Goal: Information Seeking & Learning: Learn about a topic

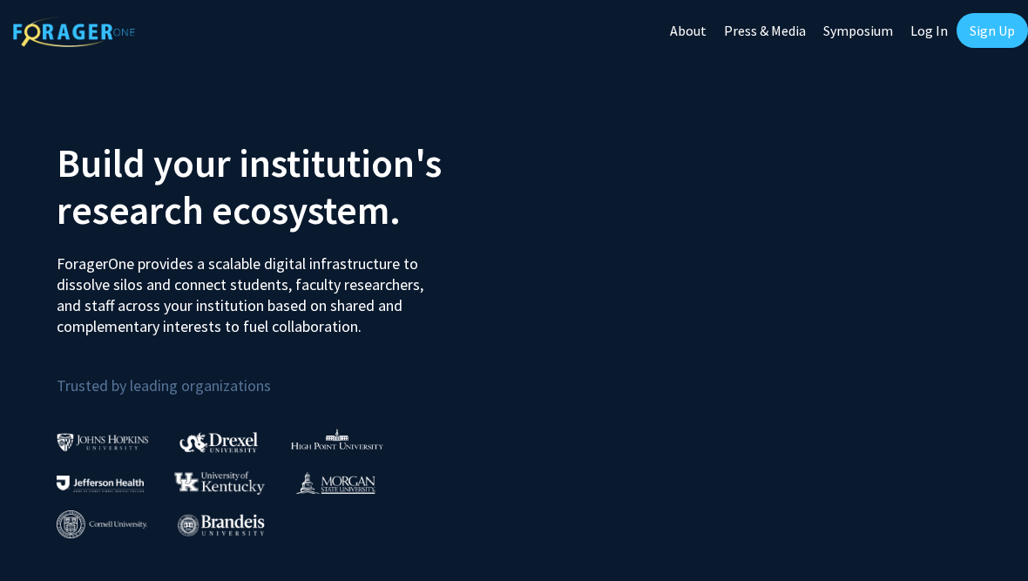
click at [921, 38] on link "Log In" at bounding box center [929, 30] width 55 height 61
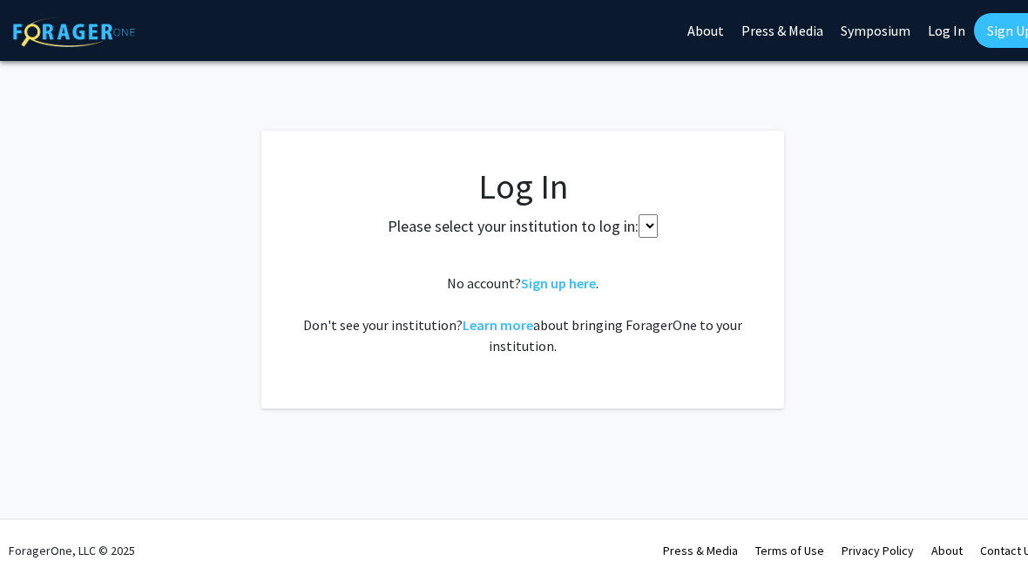
select select
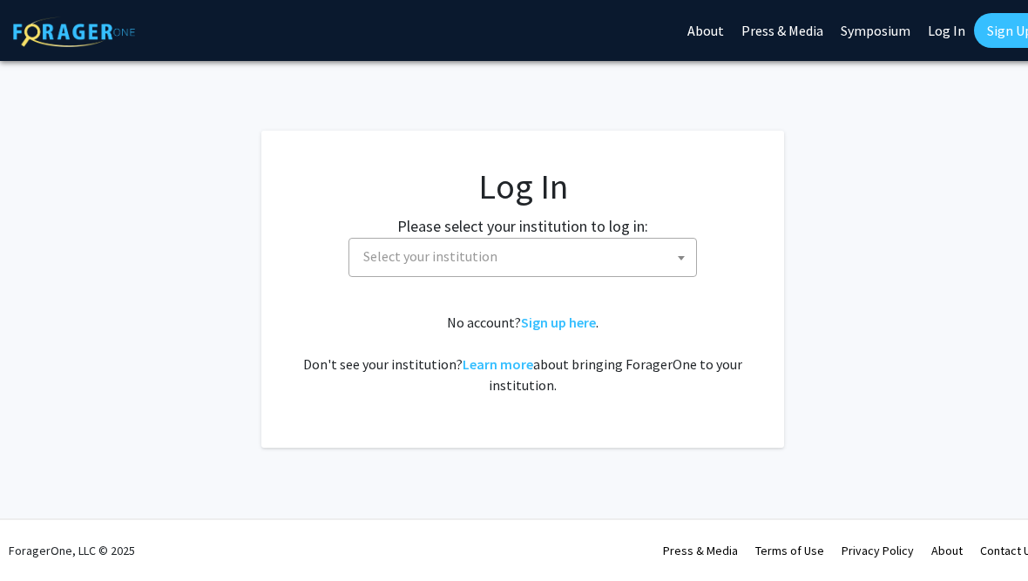
click at [608, 263] on span "Select your institution" at bounding box center [526, 257] width 340 height 36
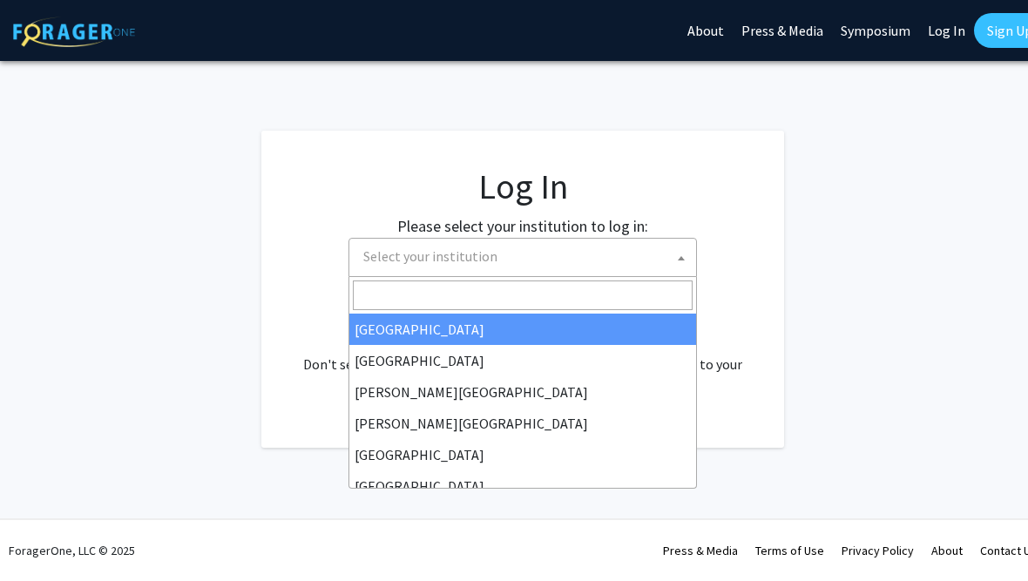
click at [750, 255] on div "Please select your institution to log in: [GEOGRAPHIC_DATA] [GEOGRAPHIC_DATA] […" at bounding box center [522, 245] width 479 height 63
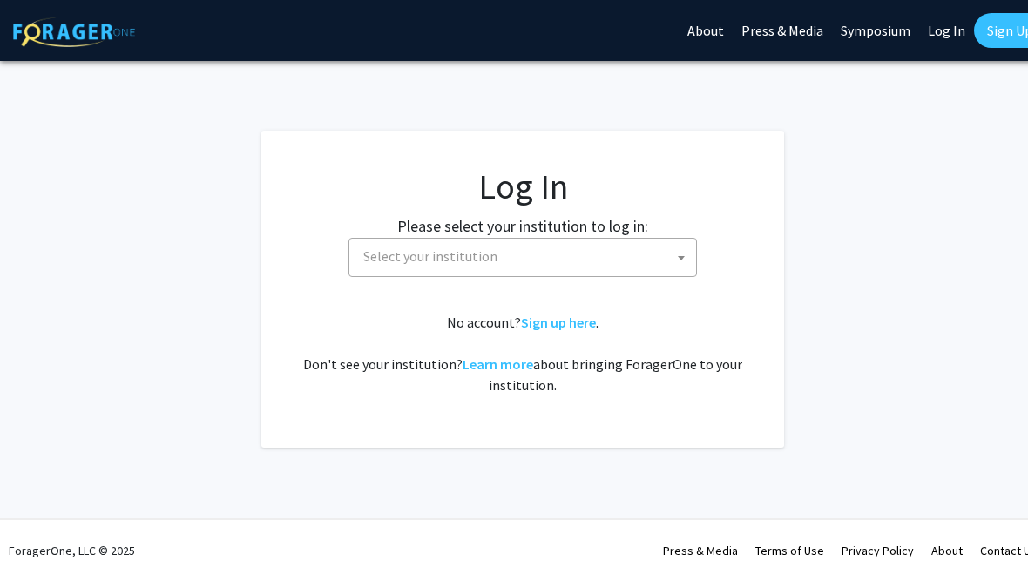
click at [613, 269] on span "Select your institution" at bounding box center [526, 257] width 340 height 36
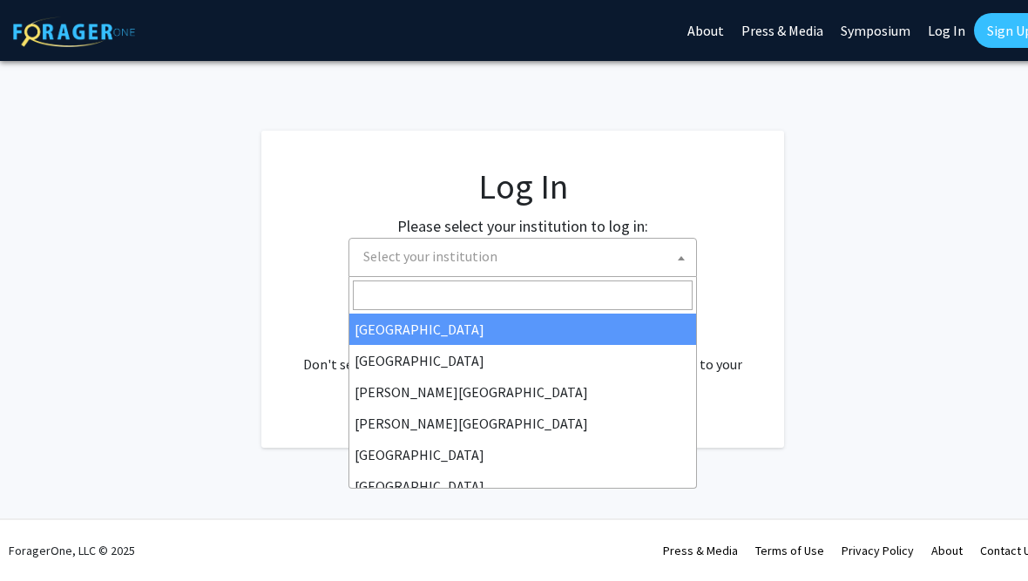
click at [630, 277] on span at bounding box center [522, 295] width 347 height 37
click at [605, 267] on span "Select your institution" at bounding box center [526, 257] width 340 height 36
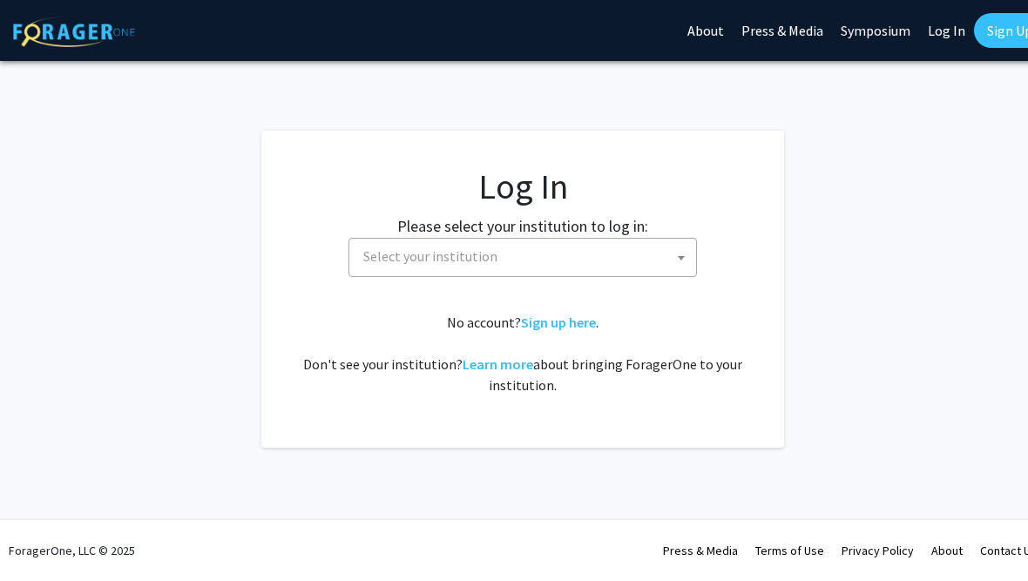
click at [613, 267] on span "Select your institution" at bounding box center [526, 257] width 340 height 36
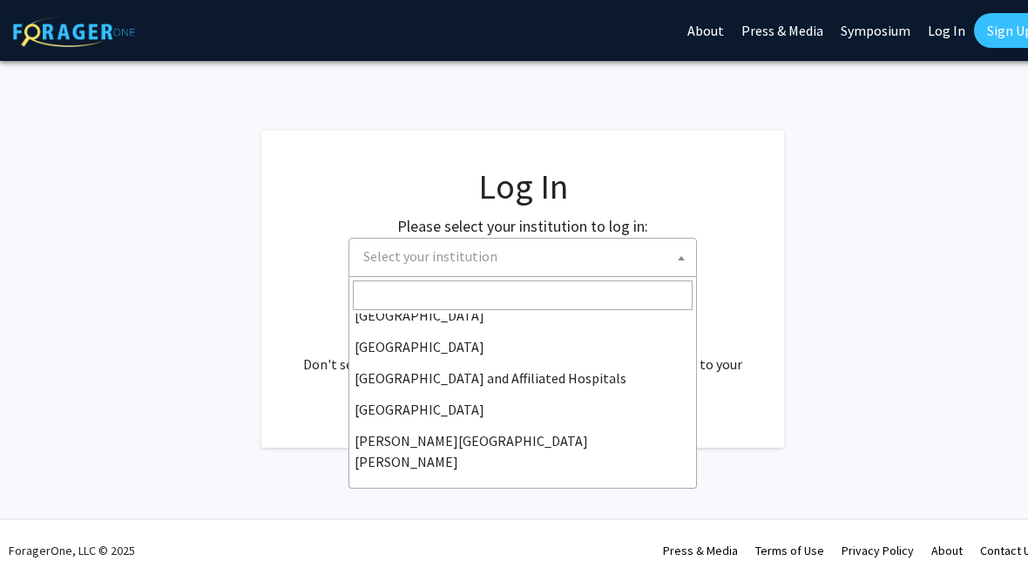
scroll to position [246, 0]
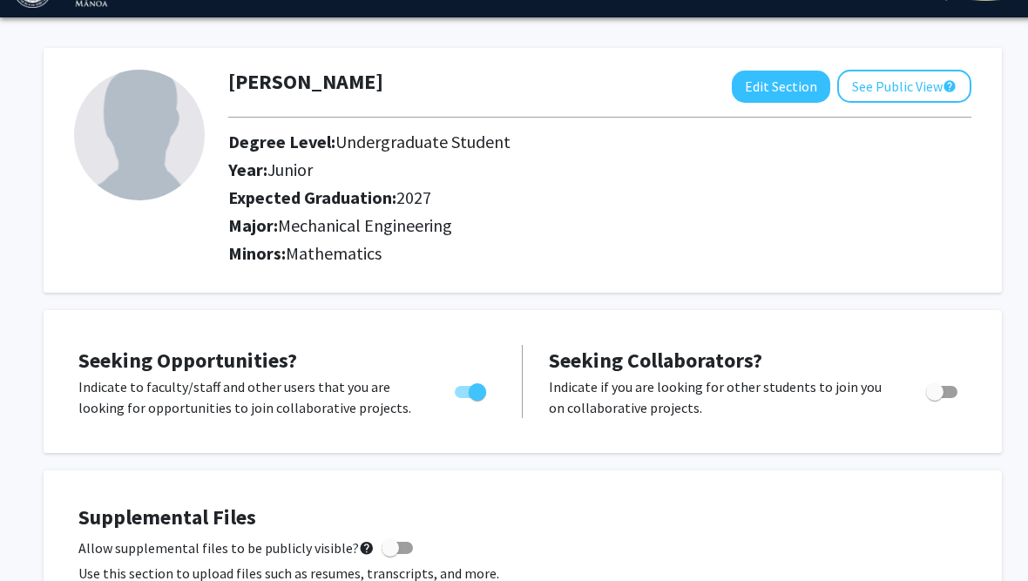
scroll to position [44, 0]
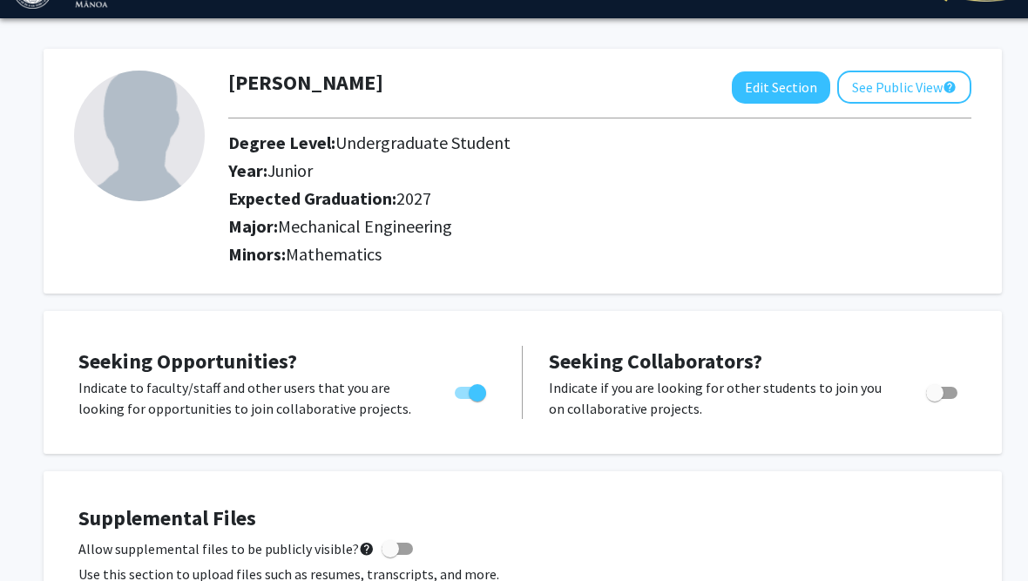
click at [800, 96] on button "Edit Section" at bounding box center [781, 87] width 98 height 32
select select "junior"
select select "2027"
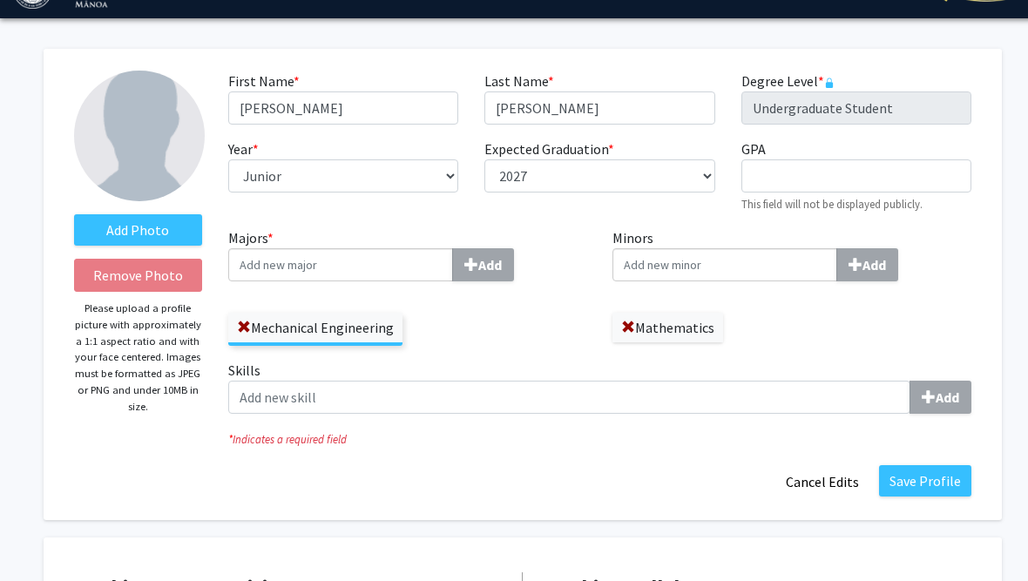
click at [621, 310] on div "Mathematics" at bounding box center [792, 318] width 359 height 47
click at [624, 321] on span at bounding box center [628, 328] width 14 height 14
click at [708, 260] on input "Minors Add" at bounding box center [725, 264] width 225 height 33
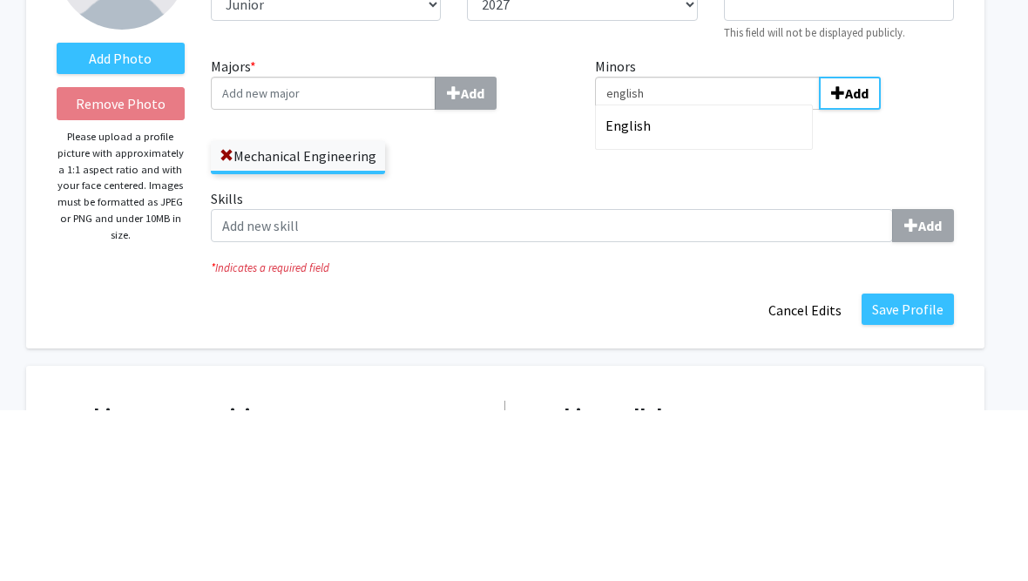
type input "english"
click at [734, 282] on div "English" at bounding box center [707, 297] width 212 height 30
click at [734, 248] on input "english" at bounding box center [707, 264] width 225 height 33
click at [951, 248] on div "Add" at bounding box center [774, 264] width 359 height 33
click at [820, 248] on input "Minors Add" at bounding box center [707, 264] width 225 height 33
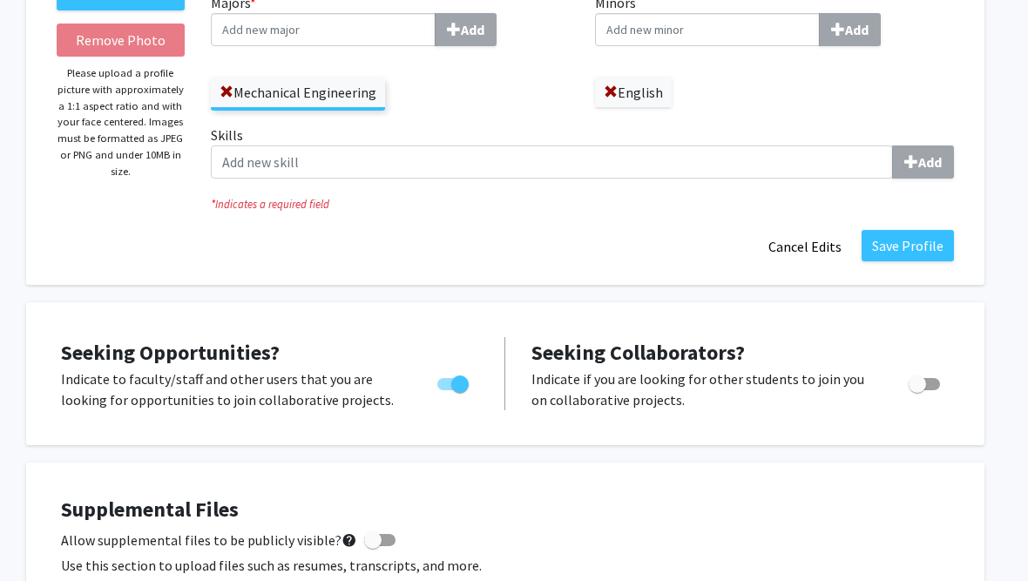
scroll to position [264, 17]
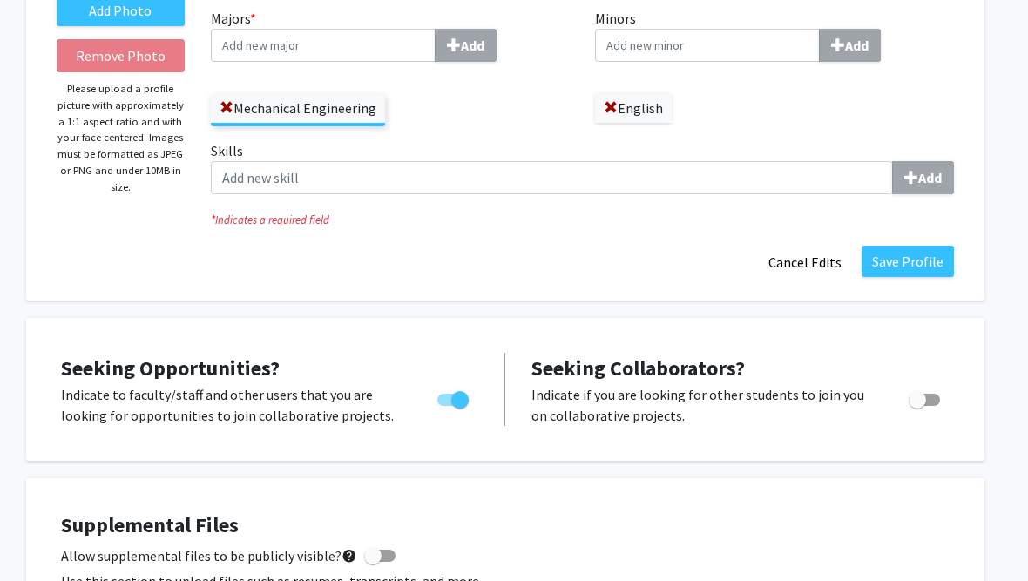
click at [918, 256] on button "Save Profile" at bounding box center [908, 261] width 92 height 31
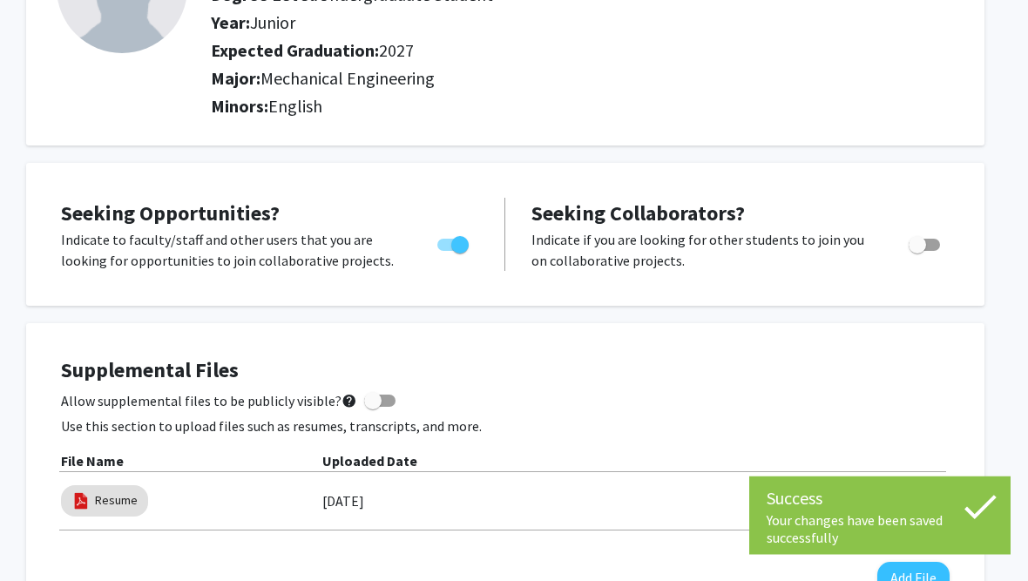
scroll to position [0, 17]
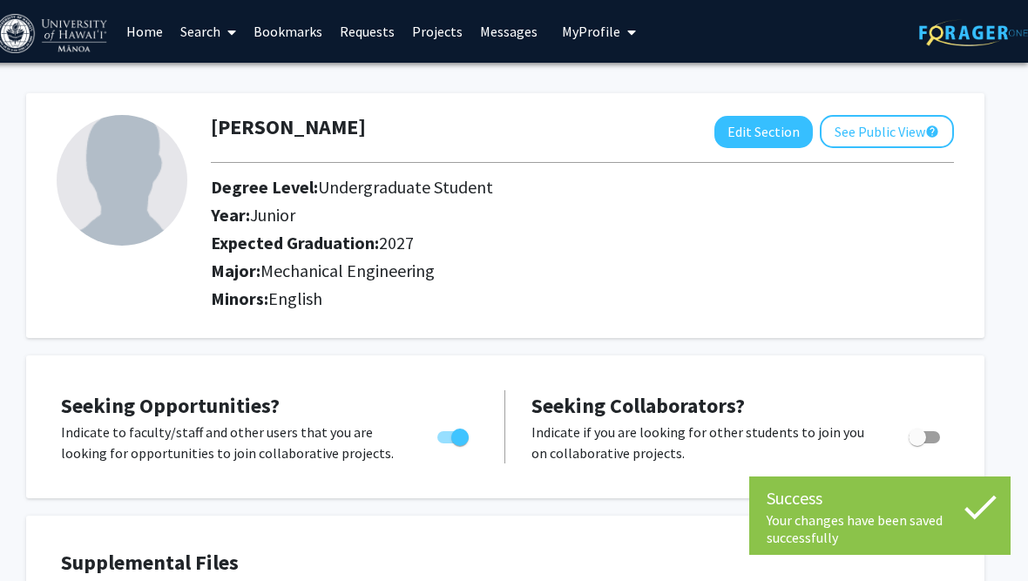
click at [193, 37] on link "Search" at bounding box center [208, 31] width 73 height 61
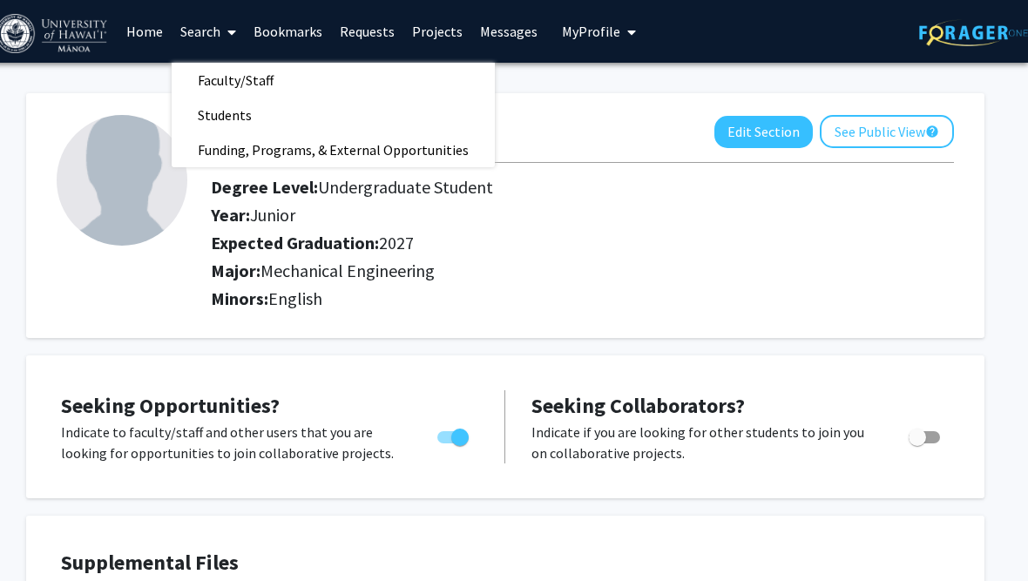
click at [404, 78] on link "Faculty/Staff" at bounding box center [333, 80] width 323 height 26
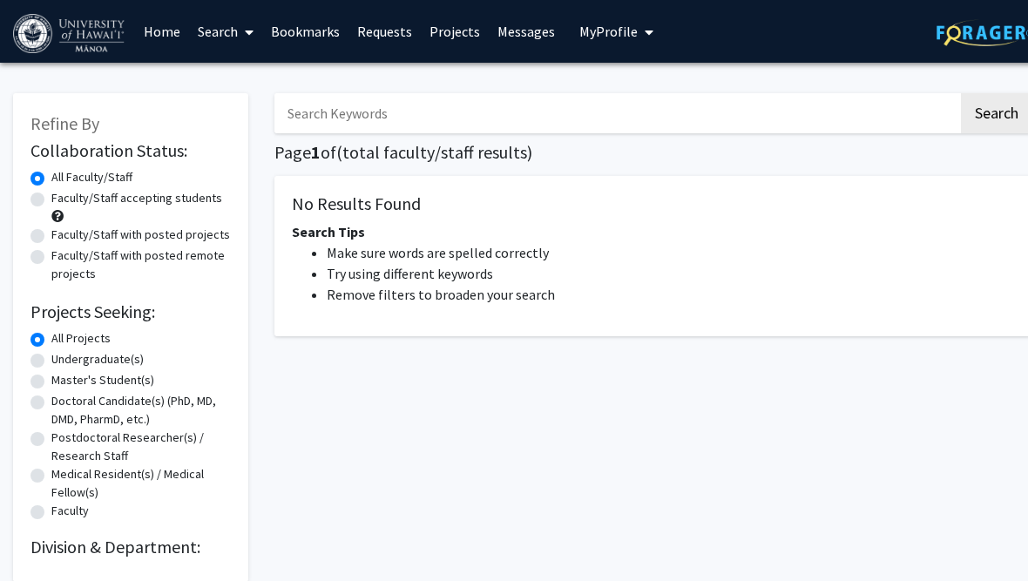
click at [236, 37] on link "Search" at bounding box center [225, 31] width 73 height 61
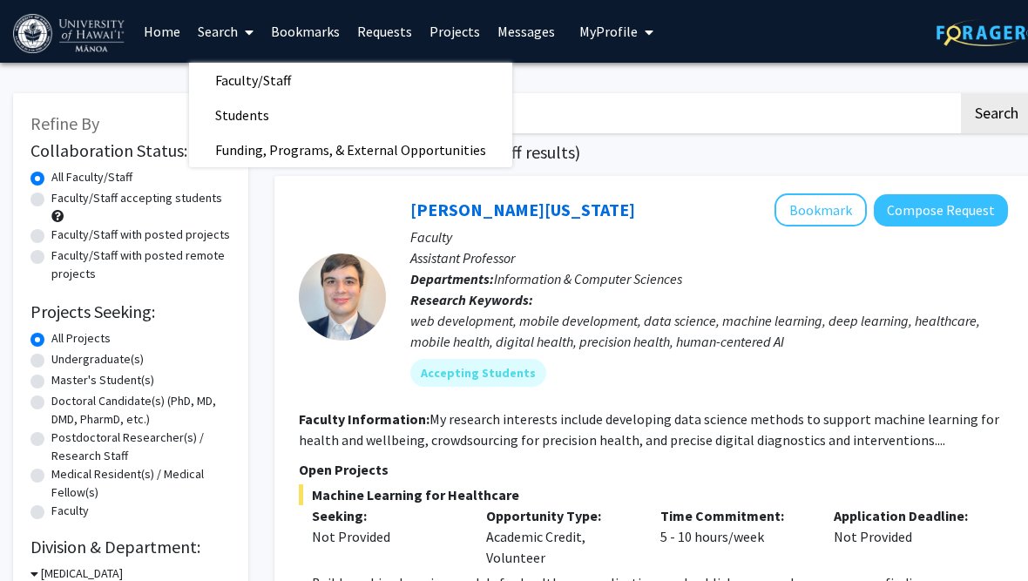
click at [460, 145] on span "Funding, Programs, & External Opportunities" at bounding box center [350, 149] width 323 height 35
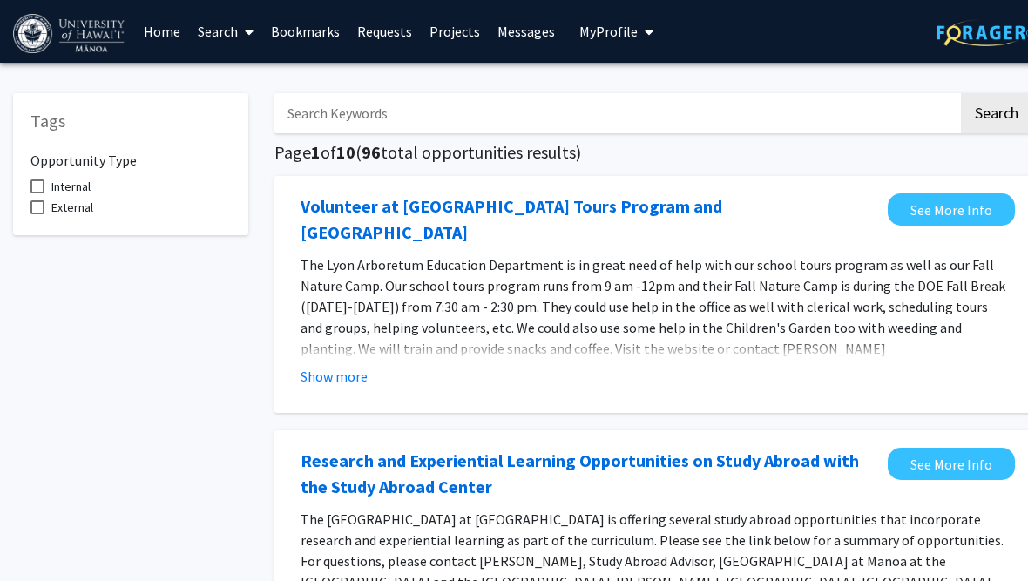
click at [687, 131] on input "Search Keywords" at bounding box center [616, 113] width 684 height 40
type input "Engineering"
click at [996, 112] on button "Search" at bounding box center [996, 113] width 71 height 40
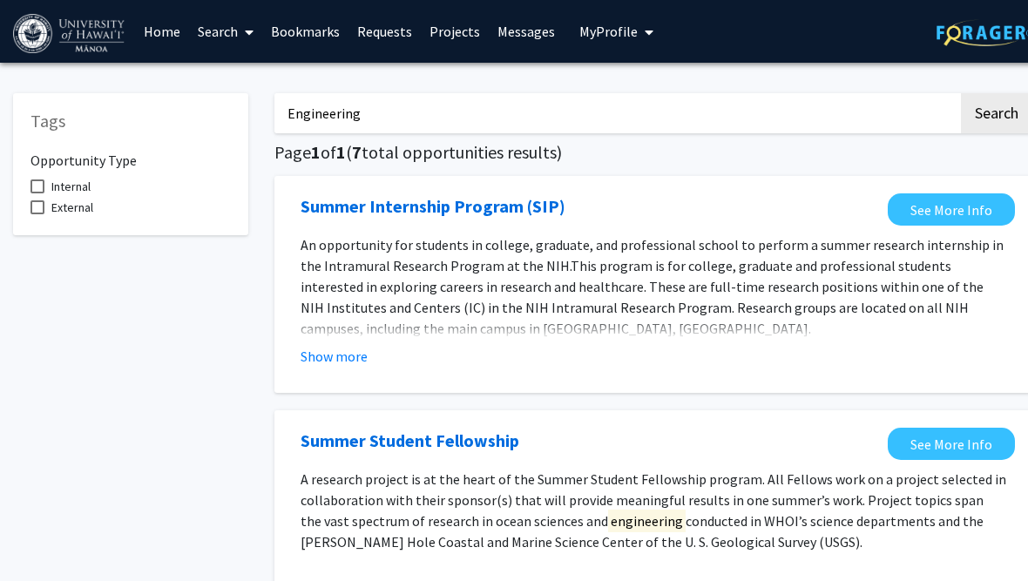
click at [951, 114] on input "Engineering" at bounding box center [616, 113] width 684 height 40
click at [1001, 148] on h5 "Page 1 of 1 ( 7 total opportunities results)" at bounding box center [653, 152] width 758 height 21
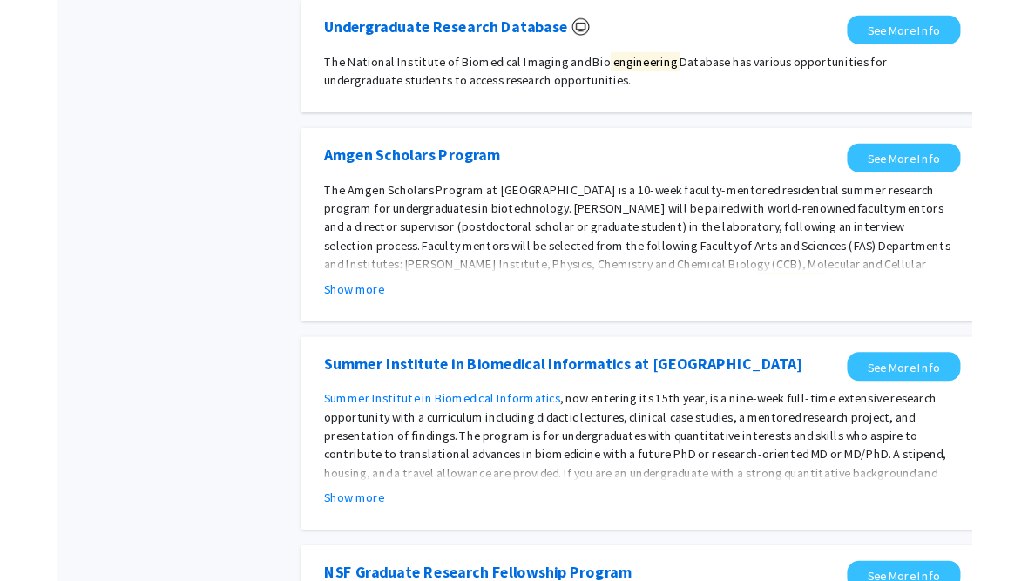
scroll to position [716, 0]
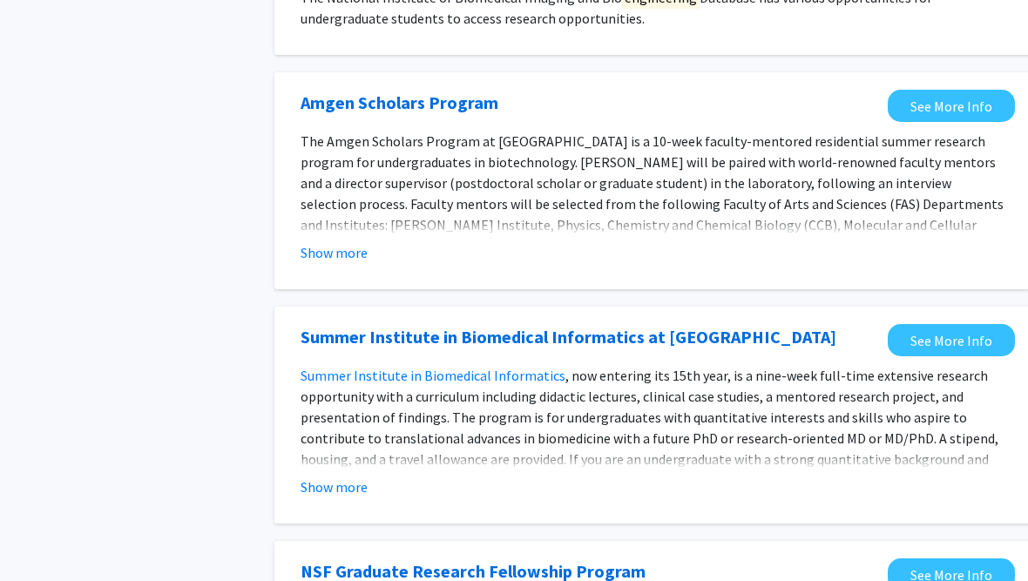
click at [343, 253] on button "Show more" at bounding box center [334, 252] width 67 height 21
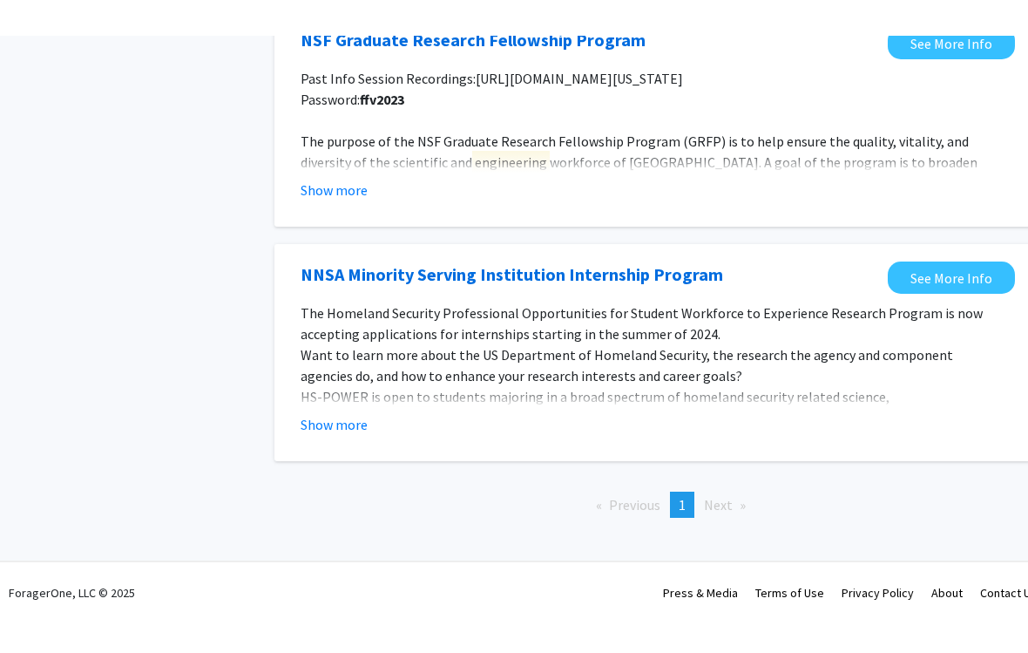
scroll to position [1363, 0]
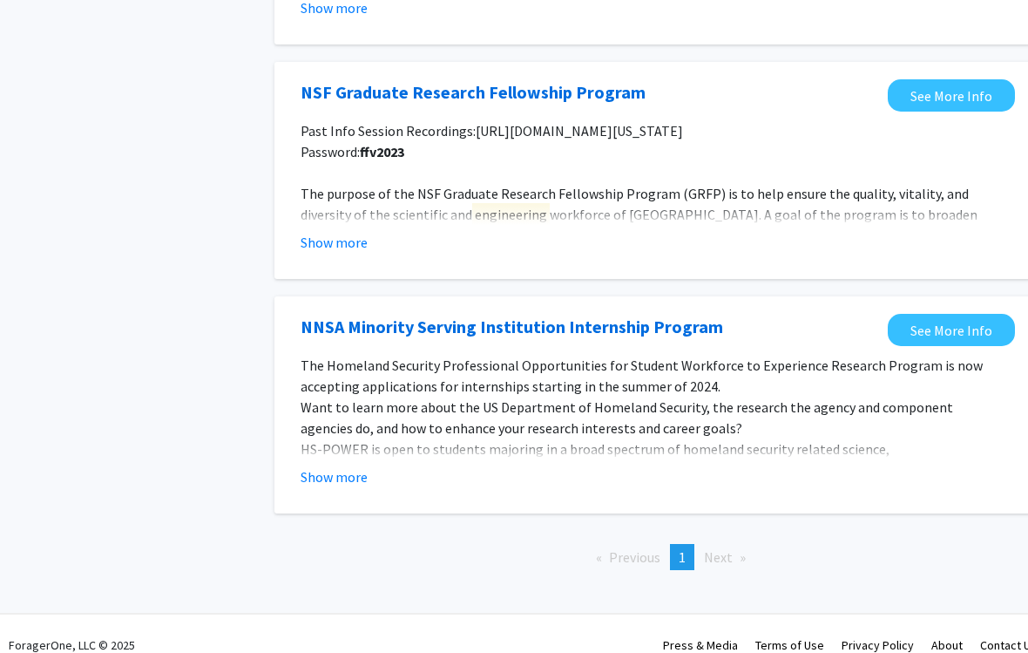
click at [953, 438] on p "HS-POWER is open to students majoring in a broad spectrum of homeland security …" at bounding box center [654, 469] width 706 height 63
click at [330, 466] on button "Show more" at bounding box center [334, 476] width 67 height 21
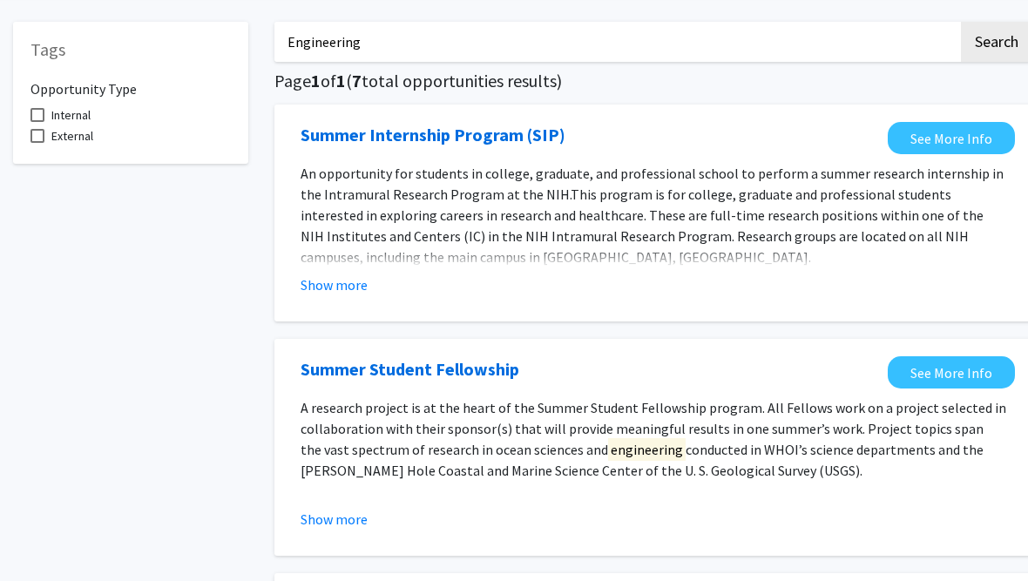
scroll to position [0, 0]
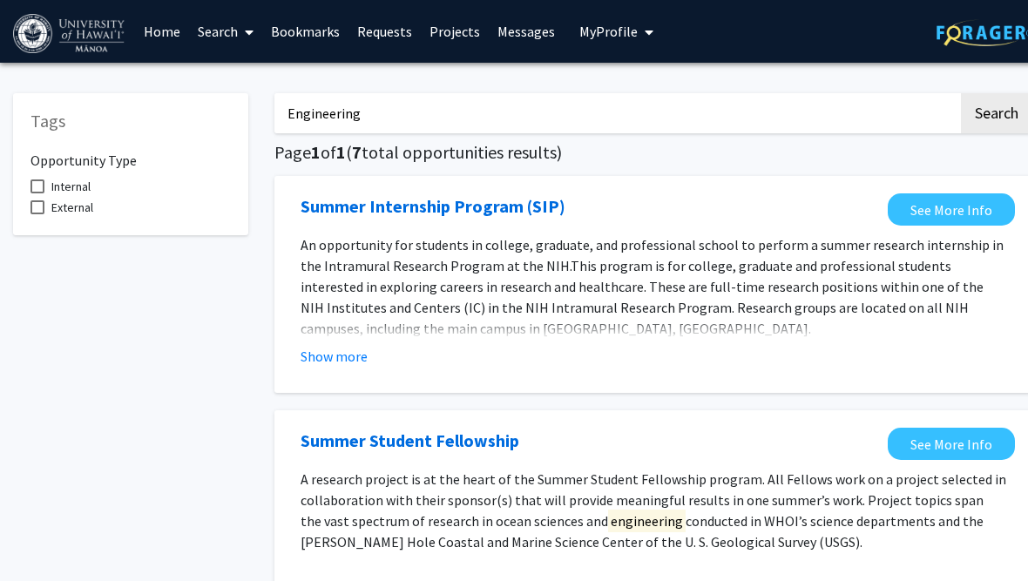
click at [233, 37] on link "Search" at bounding box center [225, 31] width 73 height 61
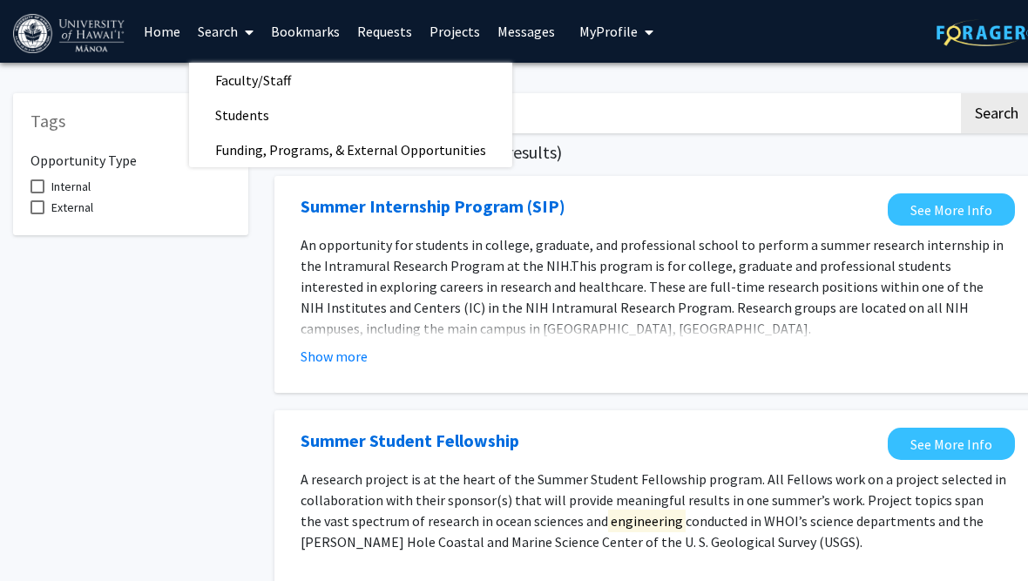
click at [375, 115] on link "Students" at bounding box center [350, 115] width 323 height 26
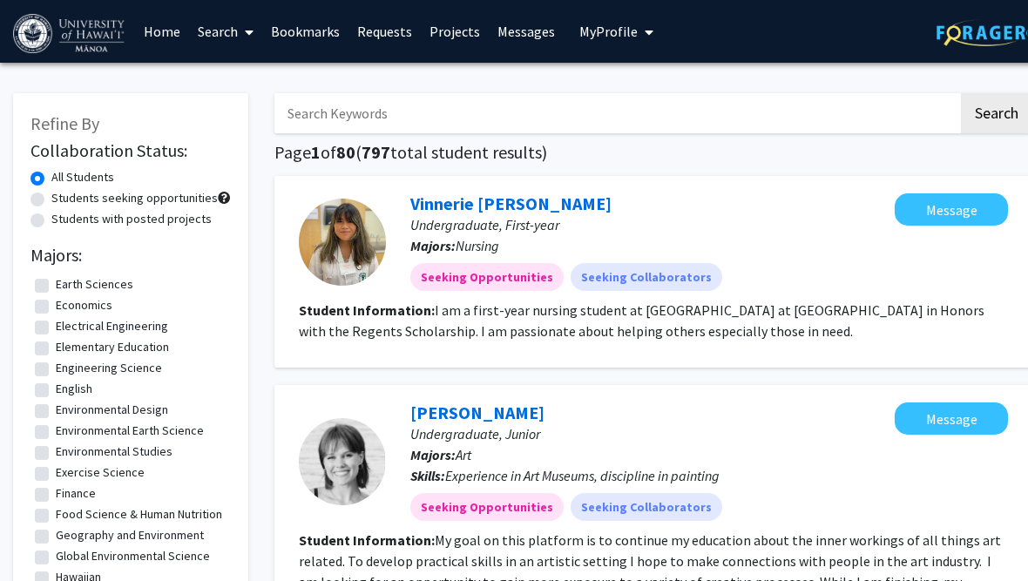
scroll to position [442, 0]
click at [884, 118] on input "Search Keywords" at bounding box center [616, 113] width 684 height 40
type input "Engineering"
click at [996, 112] on button "Search" at bounding box center [996, 113] width 71 height 40
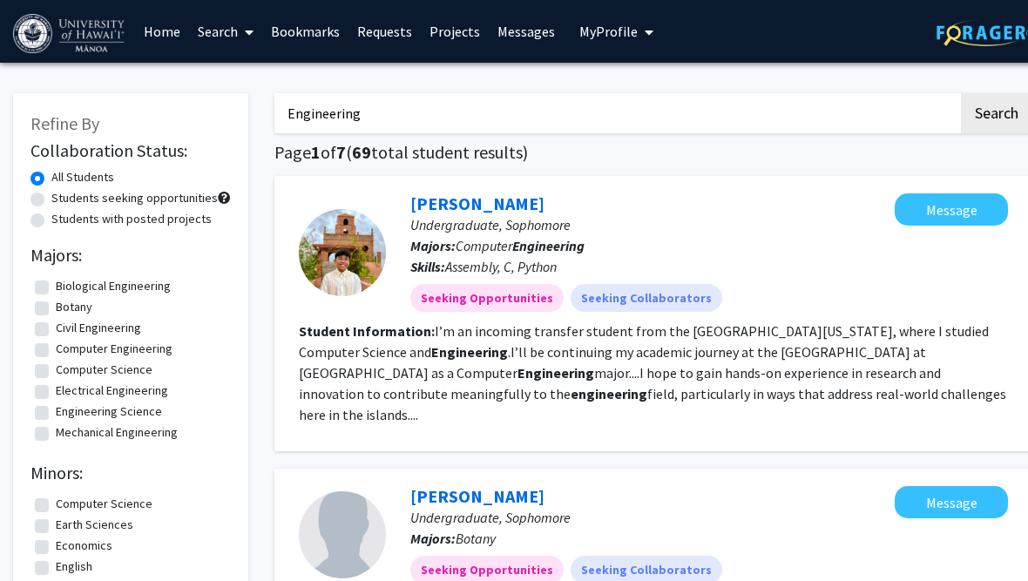
click at [999, 157] on h1 "Page 1 of 7 ( 69 total student results)" at bounding box center [653, 152] width 758 height 21
click at [226, 37] on link "Search" at bounding box center [225, 31] width 73 height 61
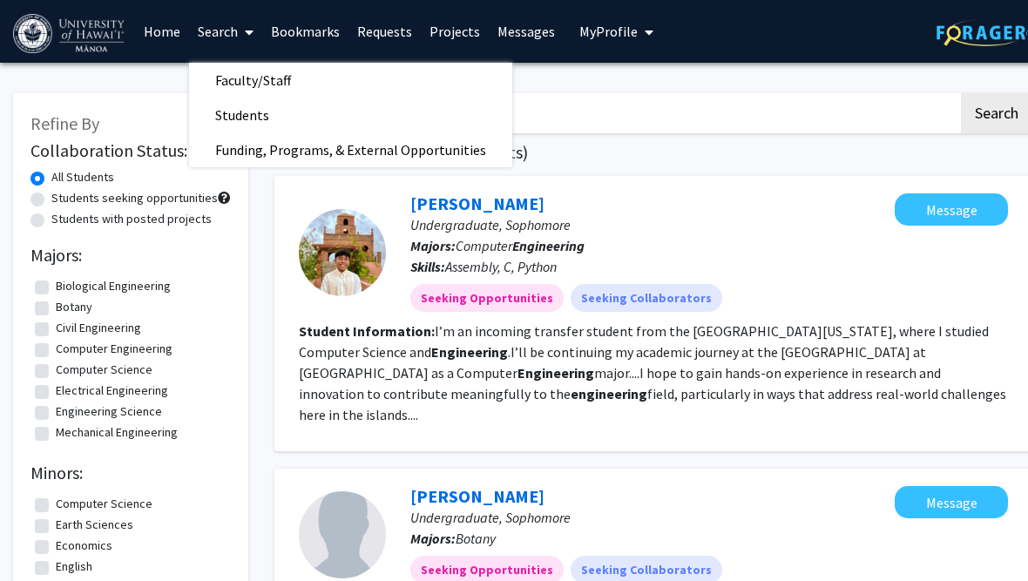
click at [240, 70] on span "Faculty/Staff" at bounding box center [253, 80] width 128 height 35
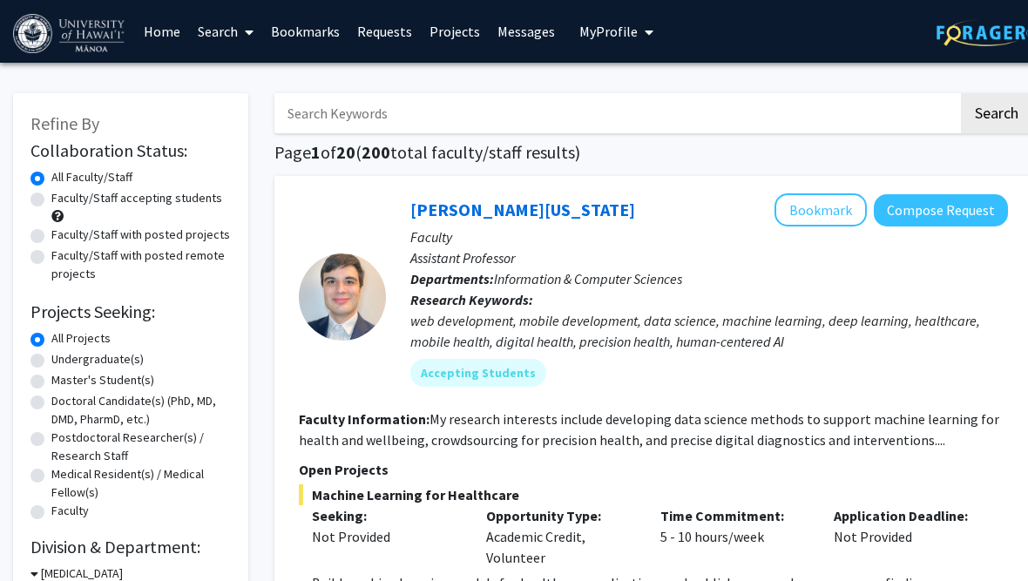
click at [318, 130] on input "Search Keywords" at bounding box center [616, 113] width 684 height 40
type input "Engineering"
click at [996, 112] on button "Search" at bounding box center [996, 113] width 71 height 40
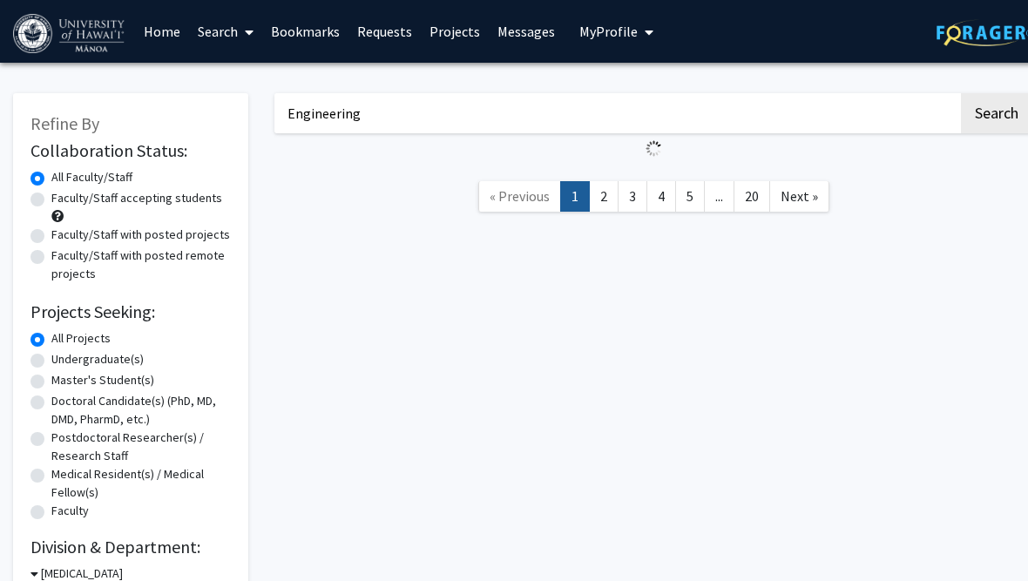
click at [1001, 131] on button "Search" at bounding box center [996, 113] width 71 height 40
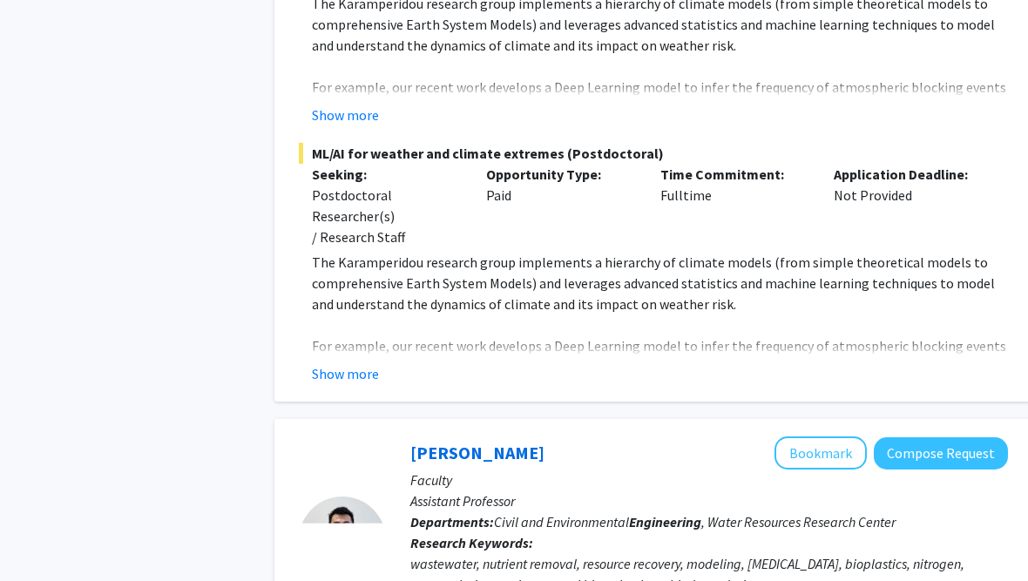
scroll to position [2168, 0]
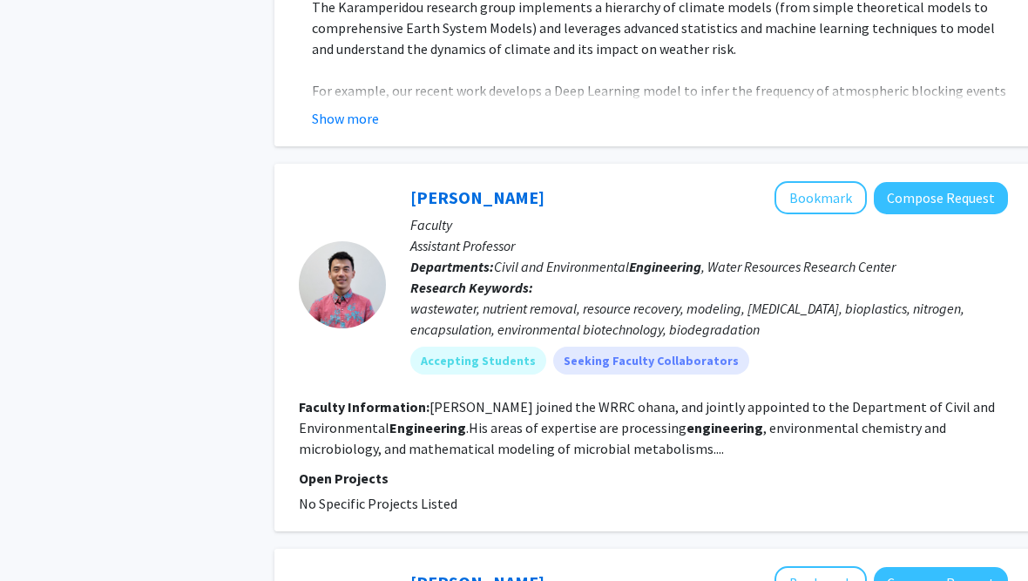
click at [927, 398] on fg-read-more "[PERSON_NAME] joined the WRRC ohana, and jointly appointed to the Department of…" at bounding box center [647, 427] width 696 height 59
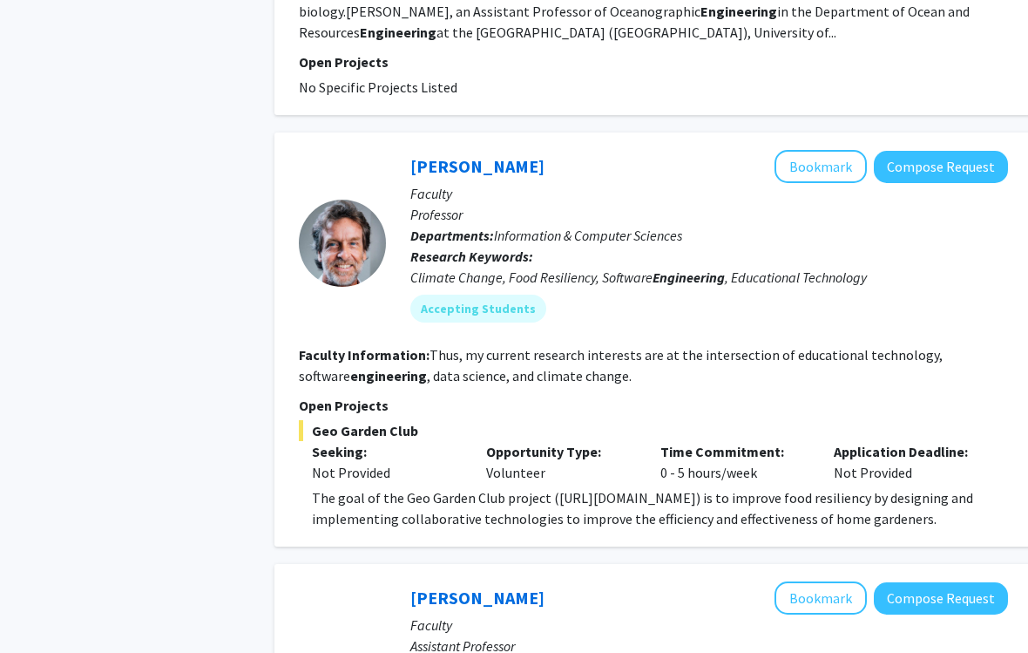
scroll to position [2907, 0]
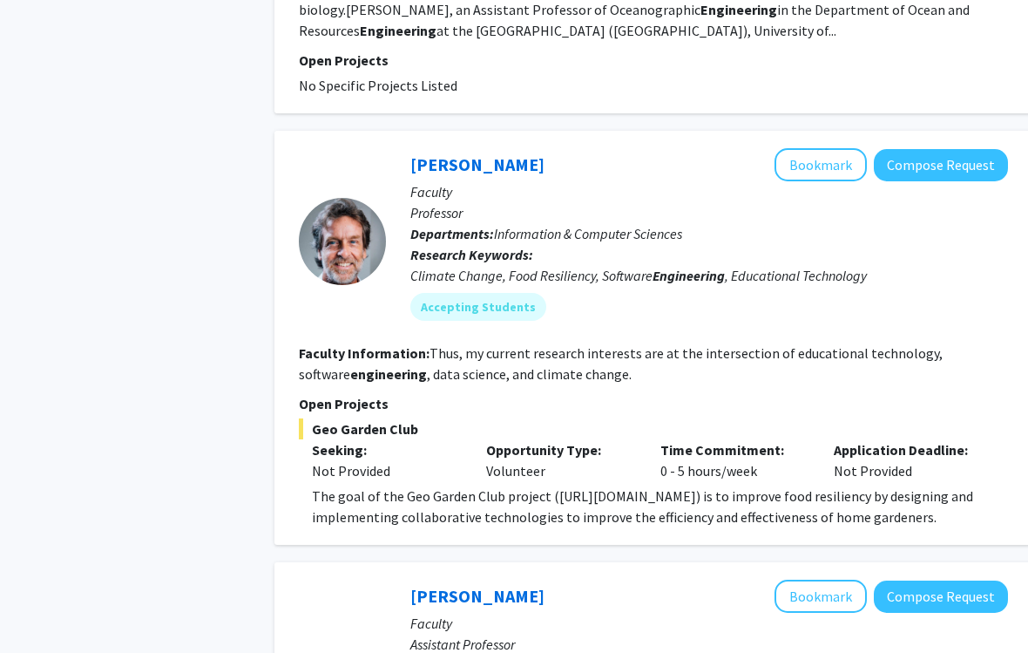
click at [820, 149] on button "Bookmark" at bounding box center [821, 165] width 92 height 33
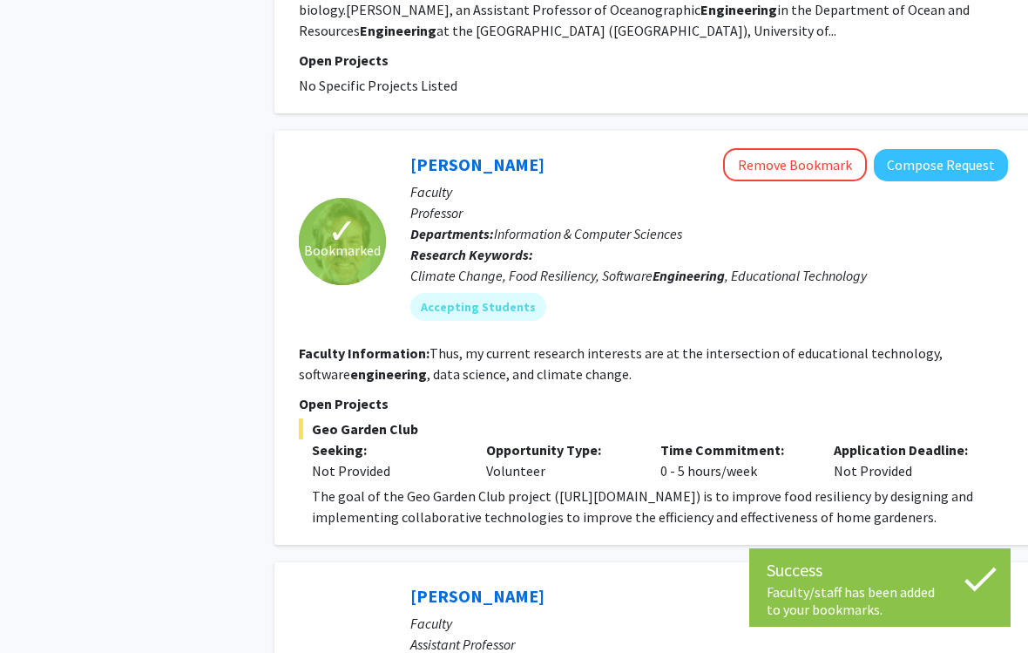
click at [930, 393] on p "Open Projects" at bounding box center [653, 403] width 709 height 21
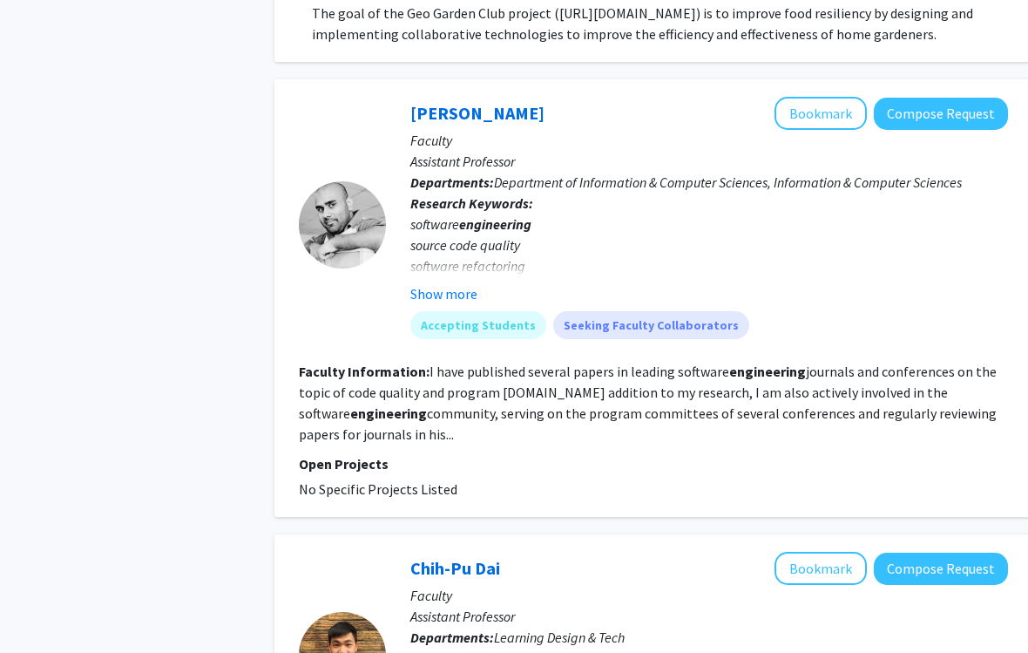
scroll to position [3391, 0]
click at [436, 283] on button "Show more" at bounding box center [443, 293] width 67 height 21
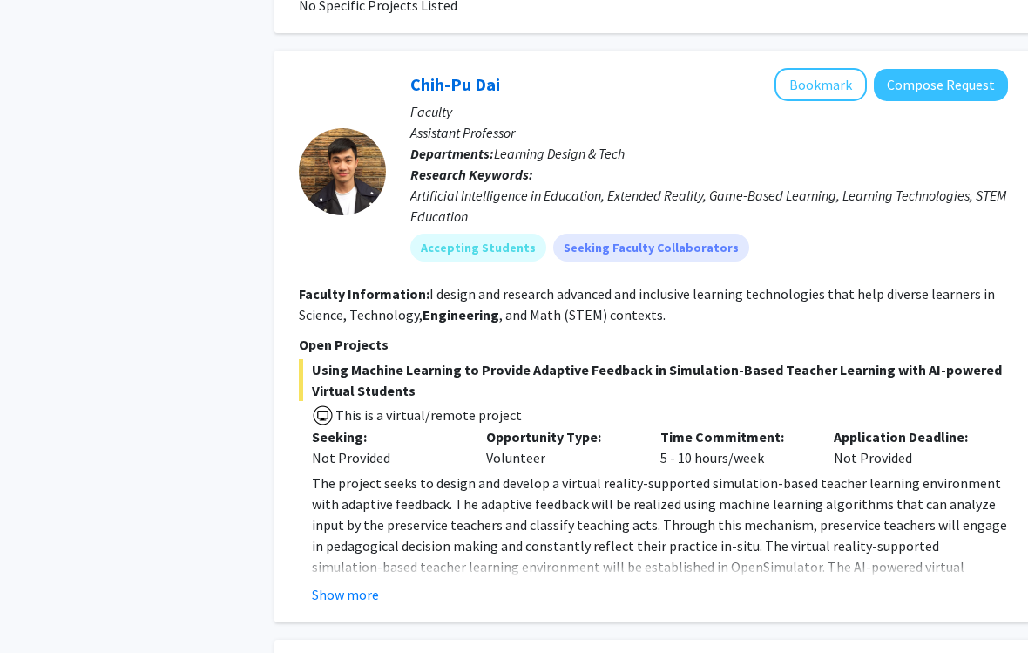
scroll to position [4038, 0]
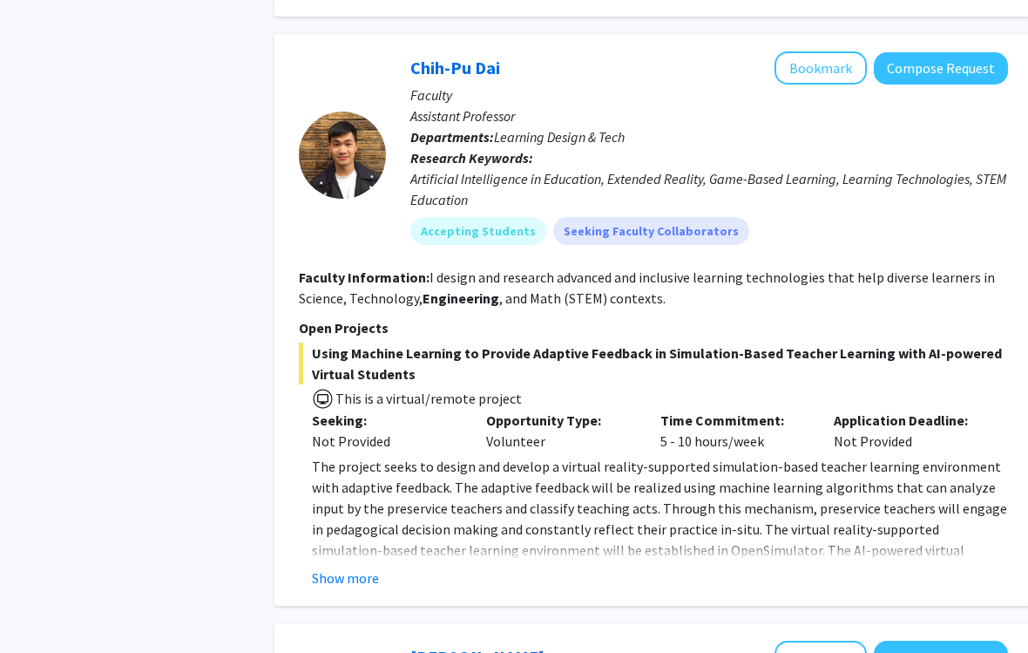
click at [360, 567] on button "Show more" at bounding box center [345, 577] width 67 height 21
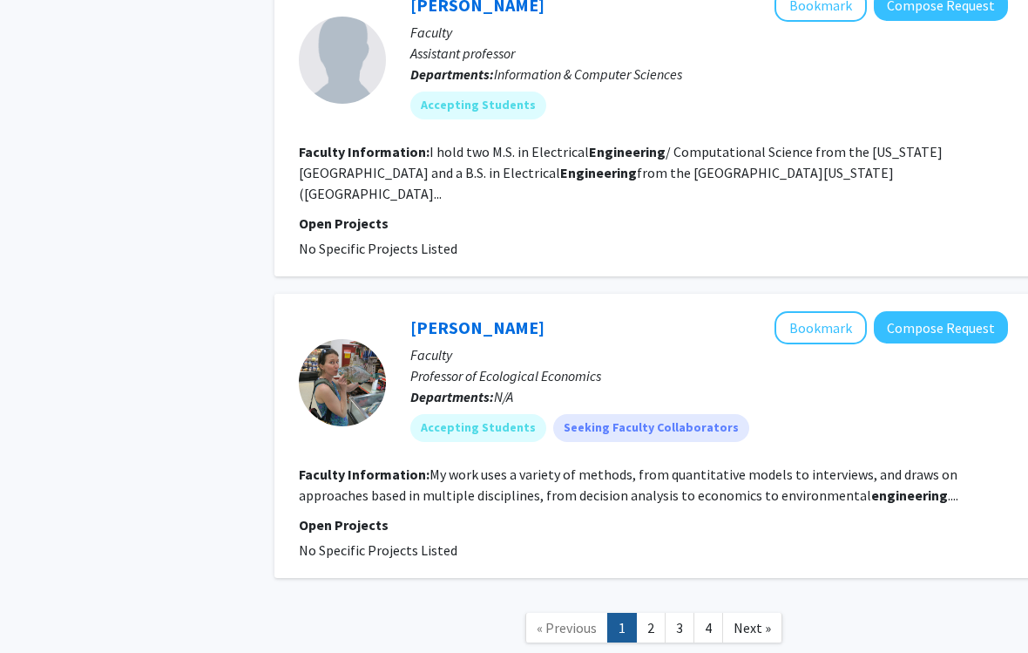
scroll to position [5116, 0]
click at [652, 580] on link "2" at bounding box center [651, 628] width 30 height 30
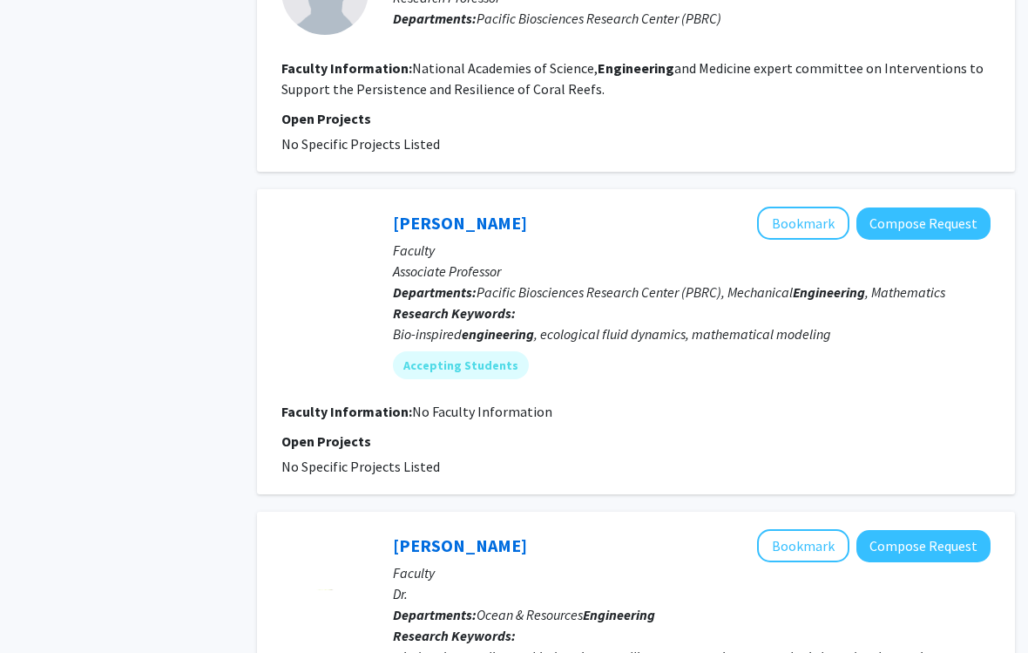
scroll to position [2682, 17]
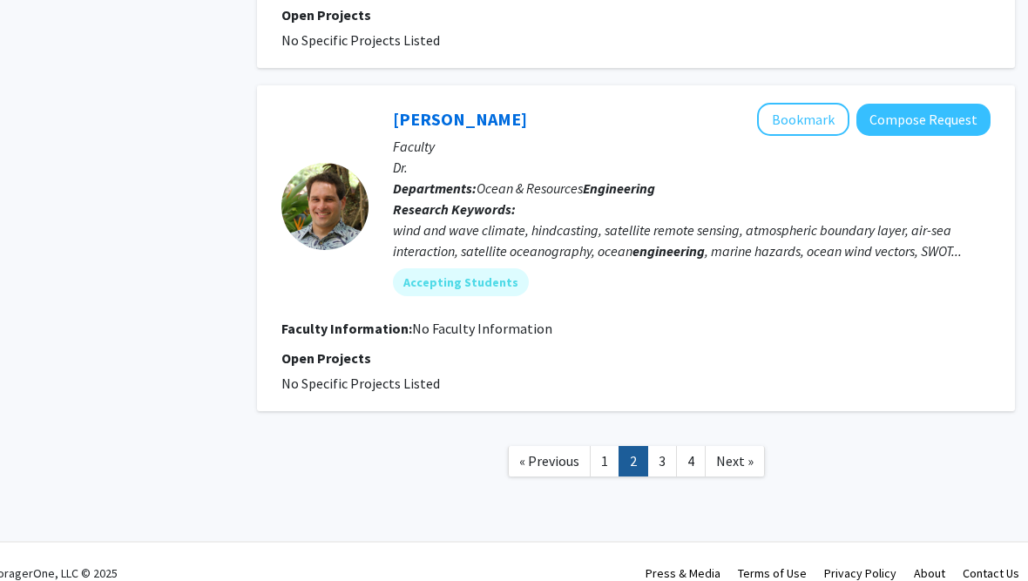
click at [668, 446] on link "3" at bounding box center [662, 461] width 30 height 30
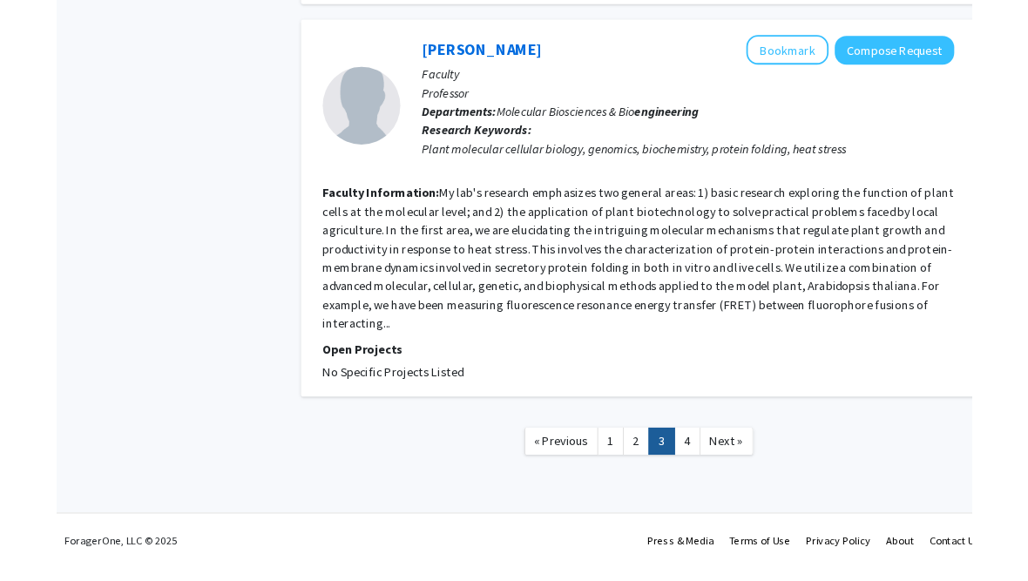
scroll to position [3388, 0]
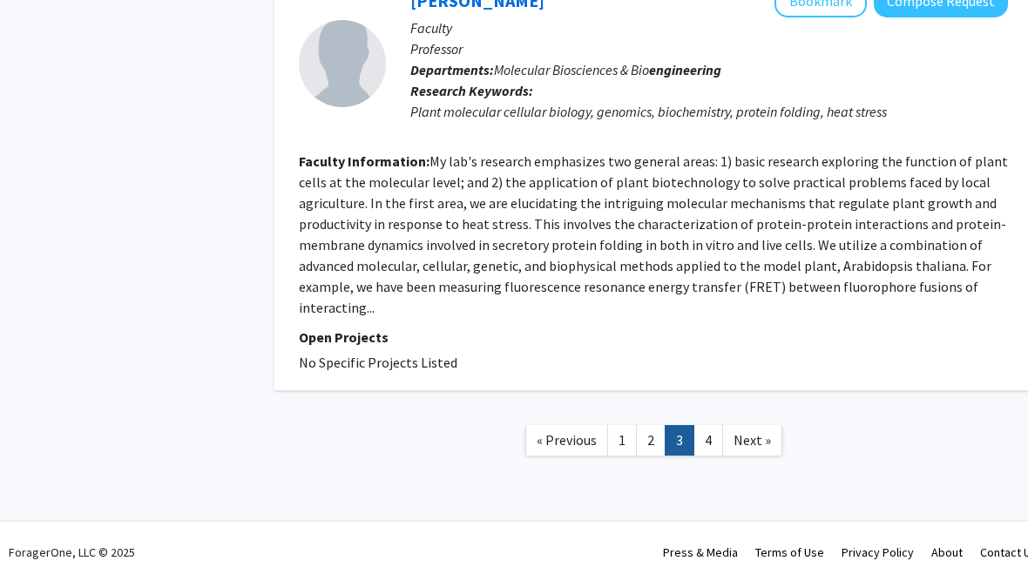
click at [960, 368] on fg-project-list "No Specific Projects Listed" at bounding box center [653, 362] width 709 height 21
click at [713, 447] on link "4" at bounding box center [709, 440] width 30 height 30
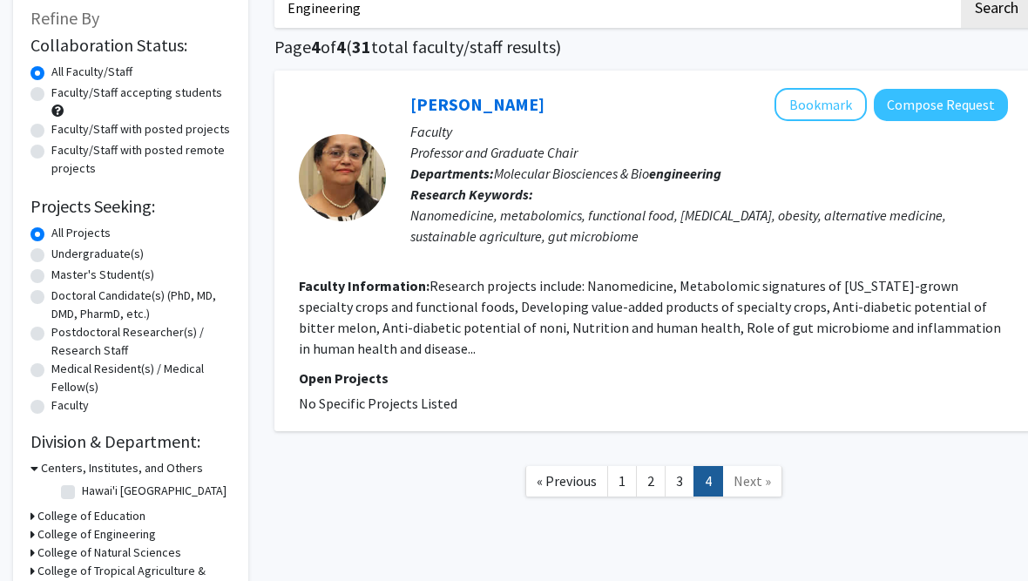
click at [619, 466] on link "1" at bounding box center [622, 481] width 30 height 30
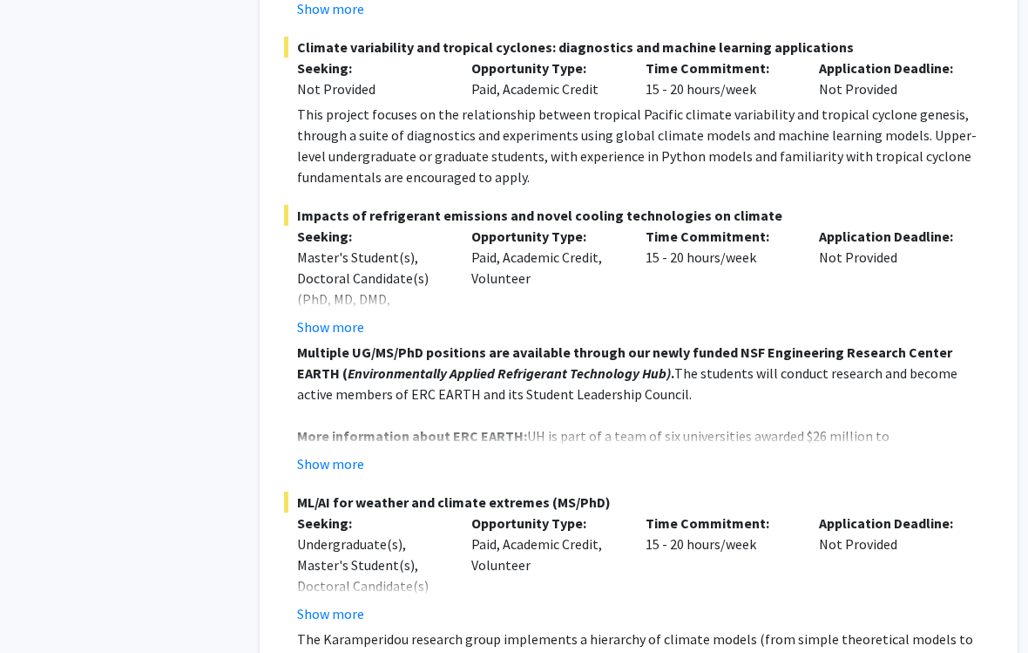
scroll to position [1277, 14]
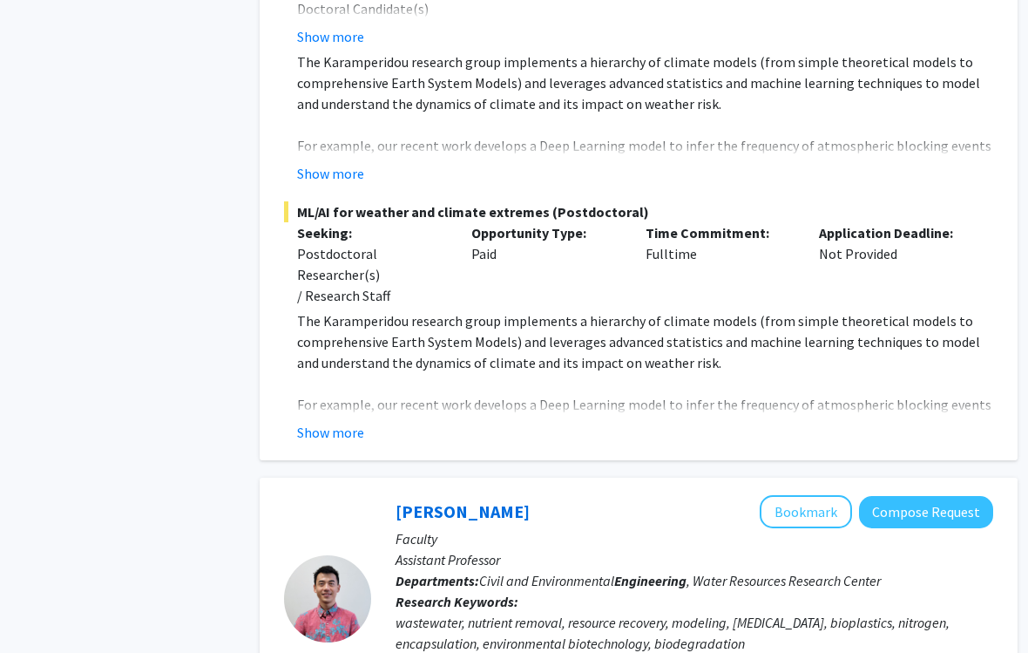
click at [325, 422] on button "Show more" at bounding box center [331, 432] width 67 height 21
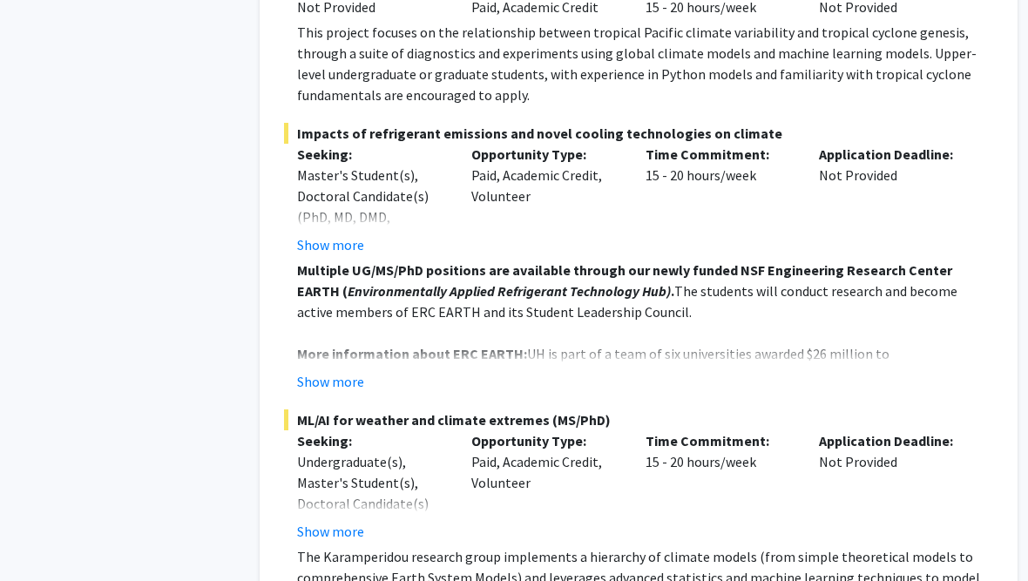
scroll to position [1331, 14]
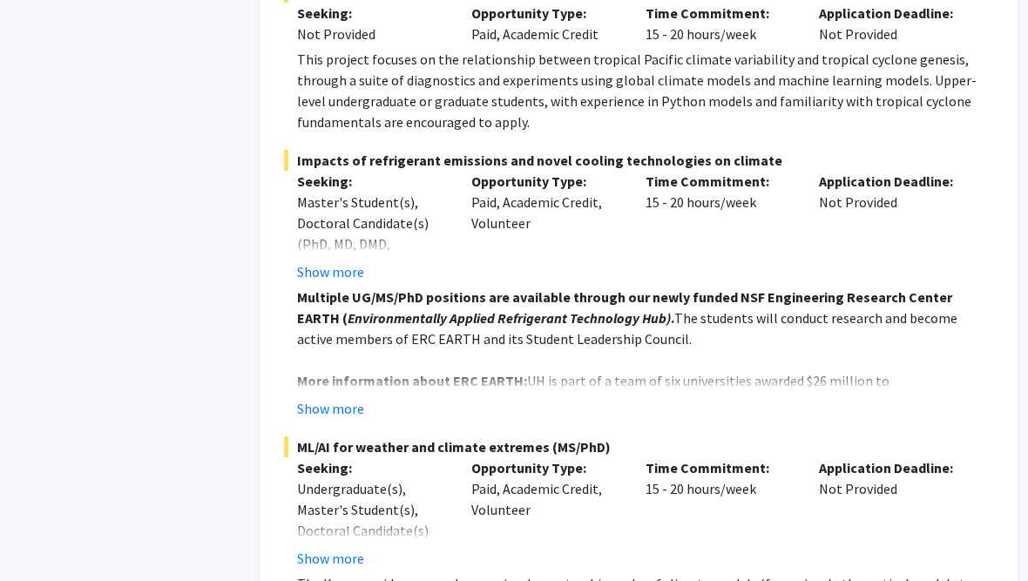
click at [329, 373] on strong "More information about ERC EARTH:" at bounding box center [413, 381] width 230 height 17
click at [335, 399] on button "Show more" at bounding box center [331, 409] width 67 height 21
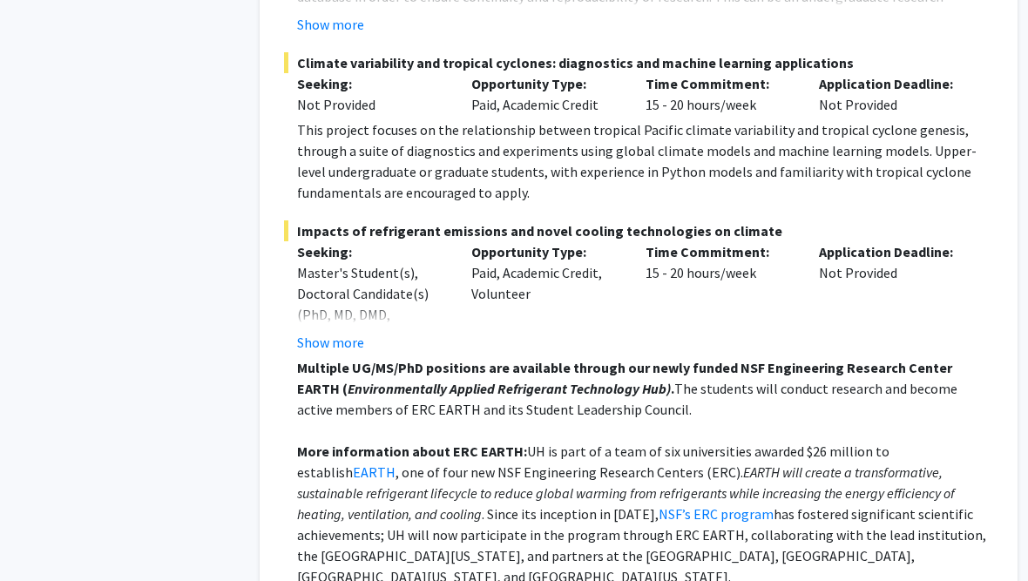
scroll to position [1256, 14]
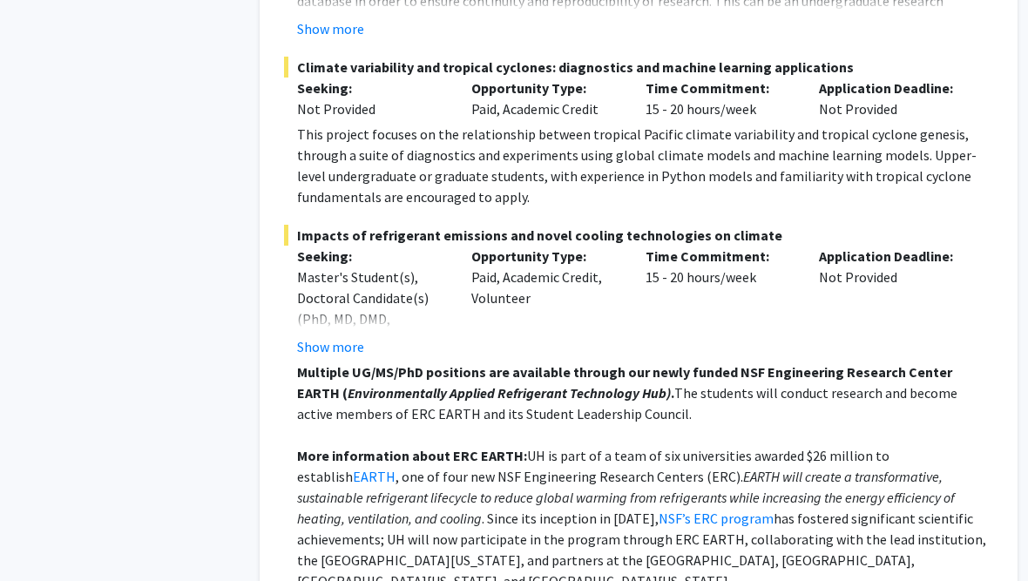
click at [318, 268] on fg-read-more "Master's Student(s), Doctoral Candidate(s) (PhD, MD, DMD, PharmD, etc.), Postdo…" at bounding box center [372, 312] width 148 height 91
click at [325, 337] on button "Show more" at bounding box center [331, 347] width 67 height 21
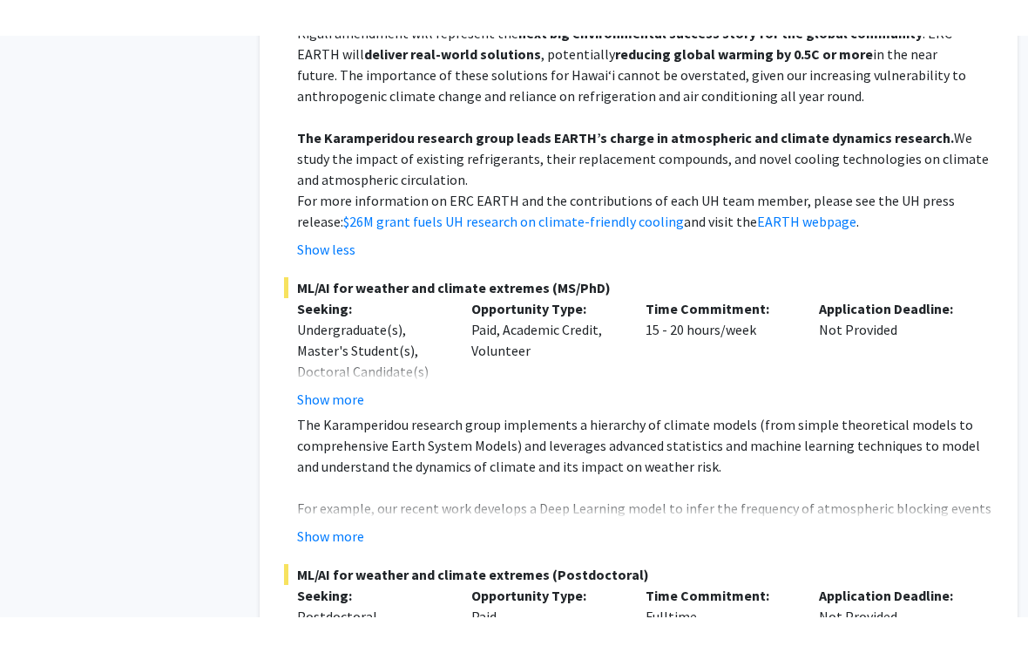
scroll to position [1959, 15]
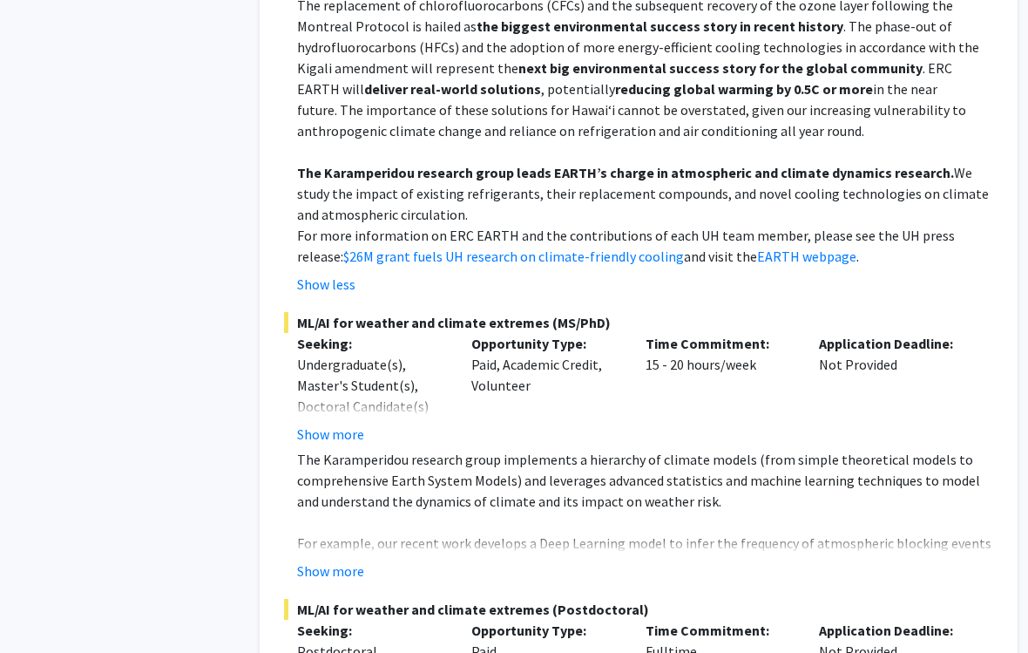
click at [310, 423] on button "Show more" at bounding box center [330, 433] width 67 height 21
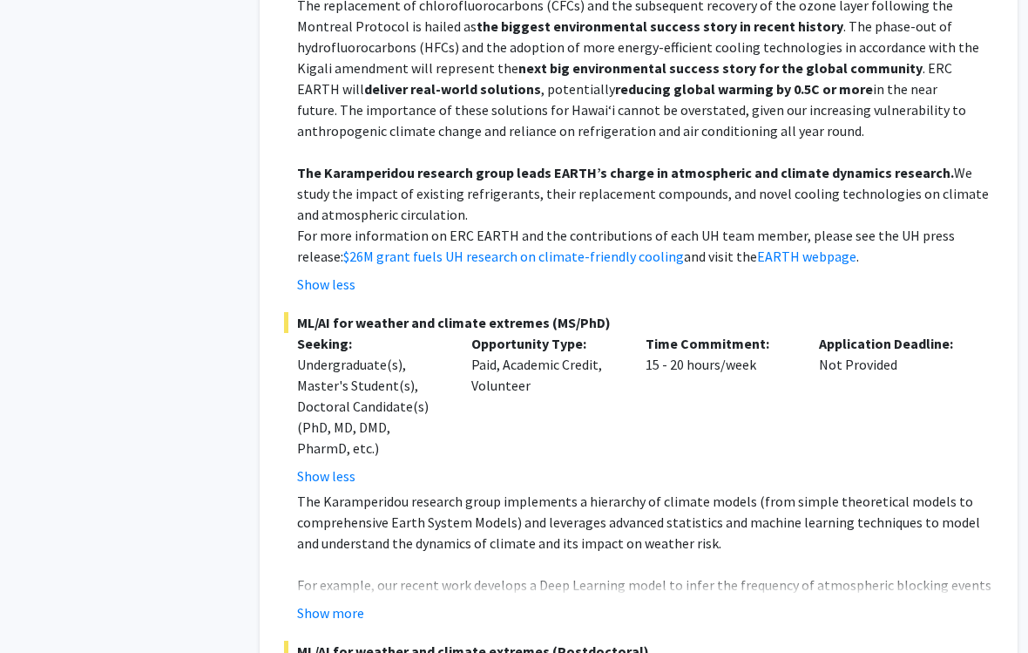
click at [337, 580] on button "Show more" at bounding box center [330, 612] width 67 height 21
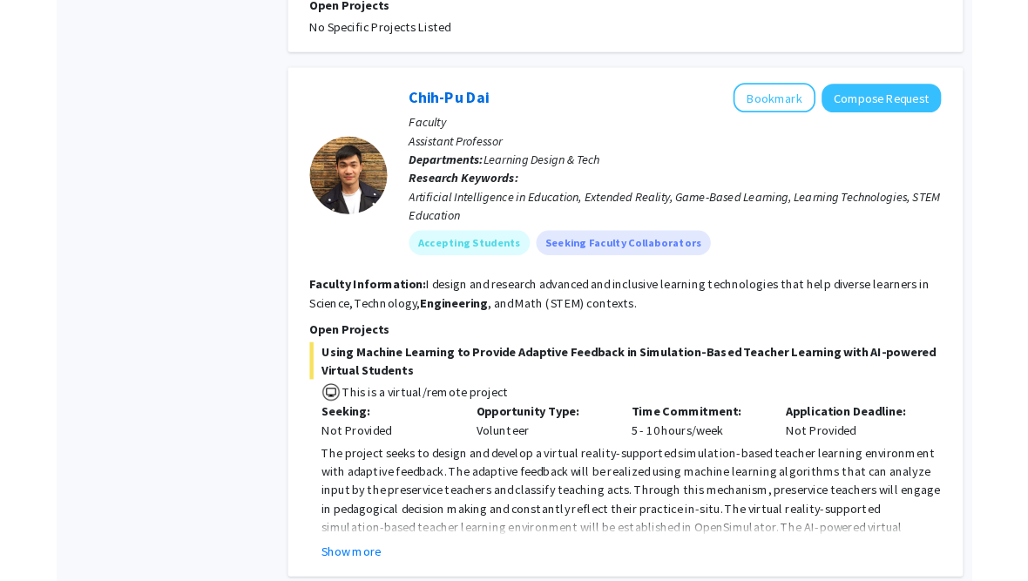
scroll to position [4632, 15]
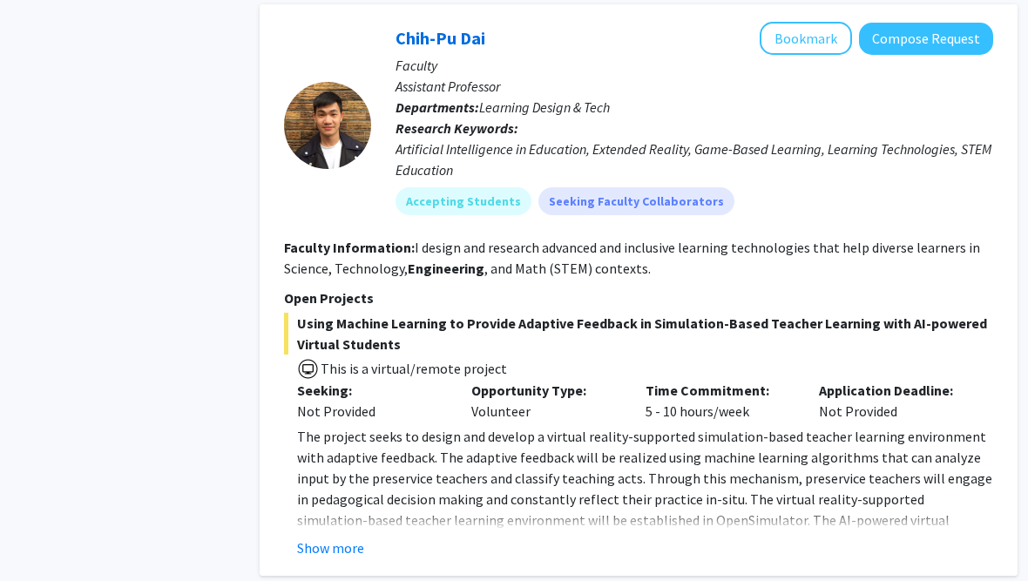
click at [301, 538] on button "Show more" at bounding box center [330, 548] width 67 height 21
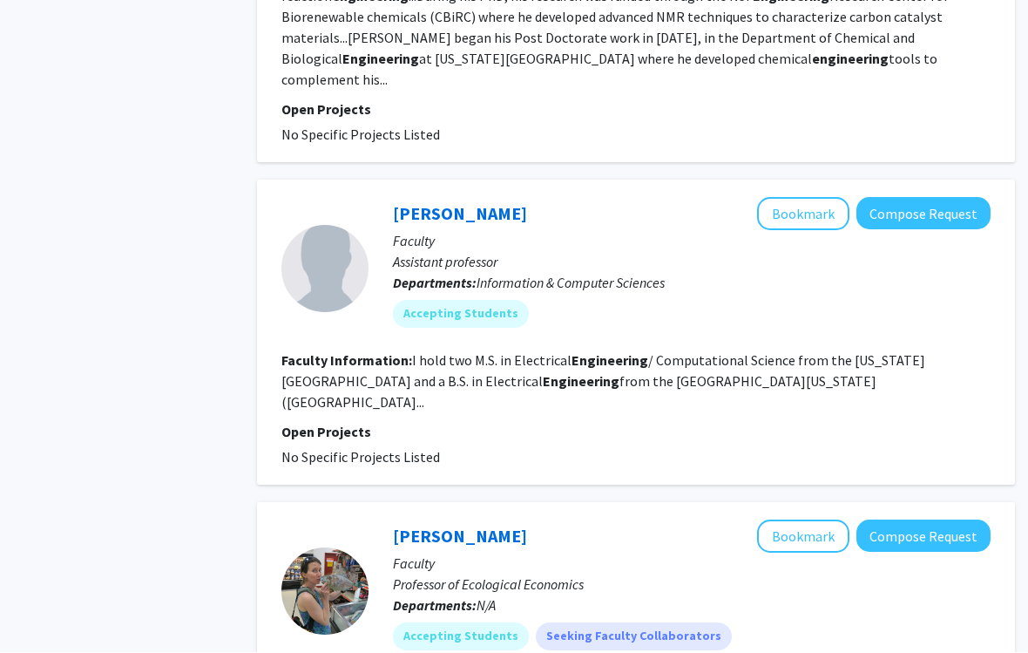
scroll to position [5473, 17]
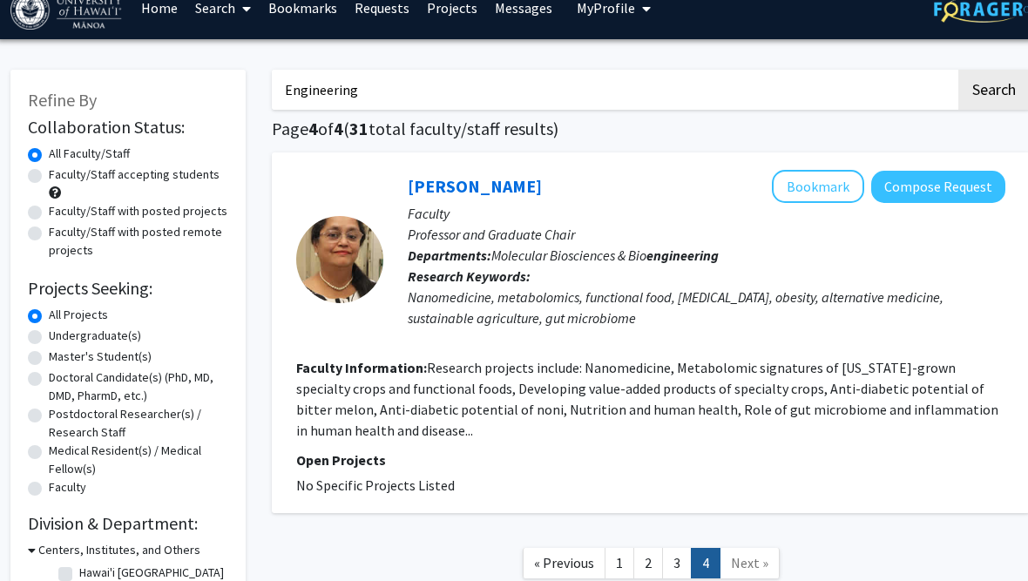
scroll to position [280, 14]
